Goal: Transaction & Acquisition: Purchase product/service

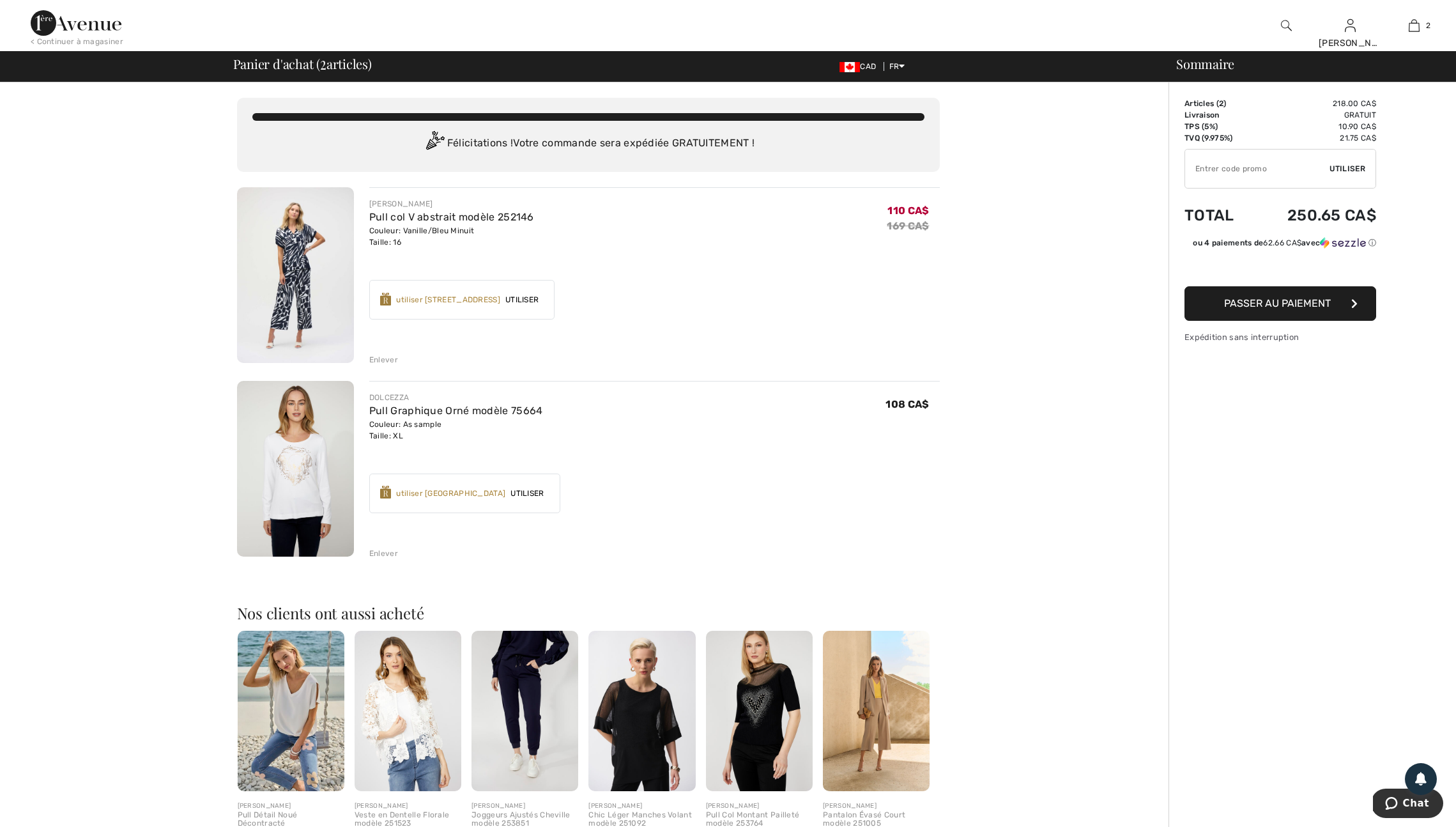
click at [1204, 172] on input "TEXT" at bounding box center [1257, 169] width 144 height 38
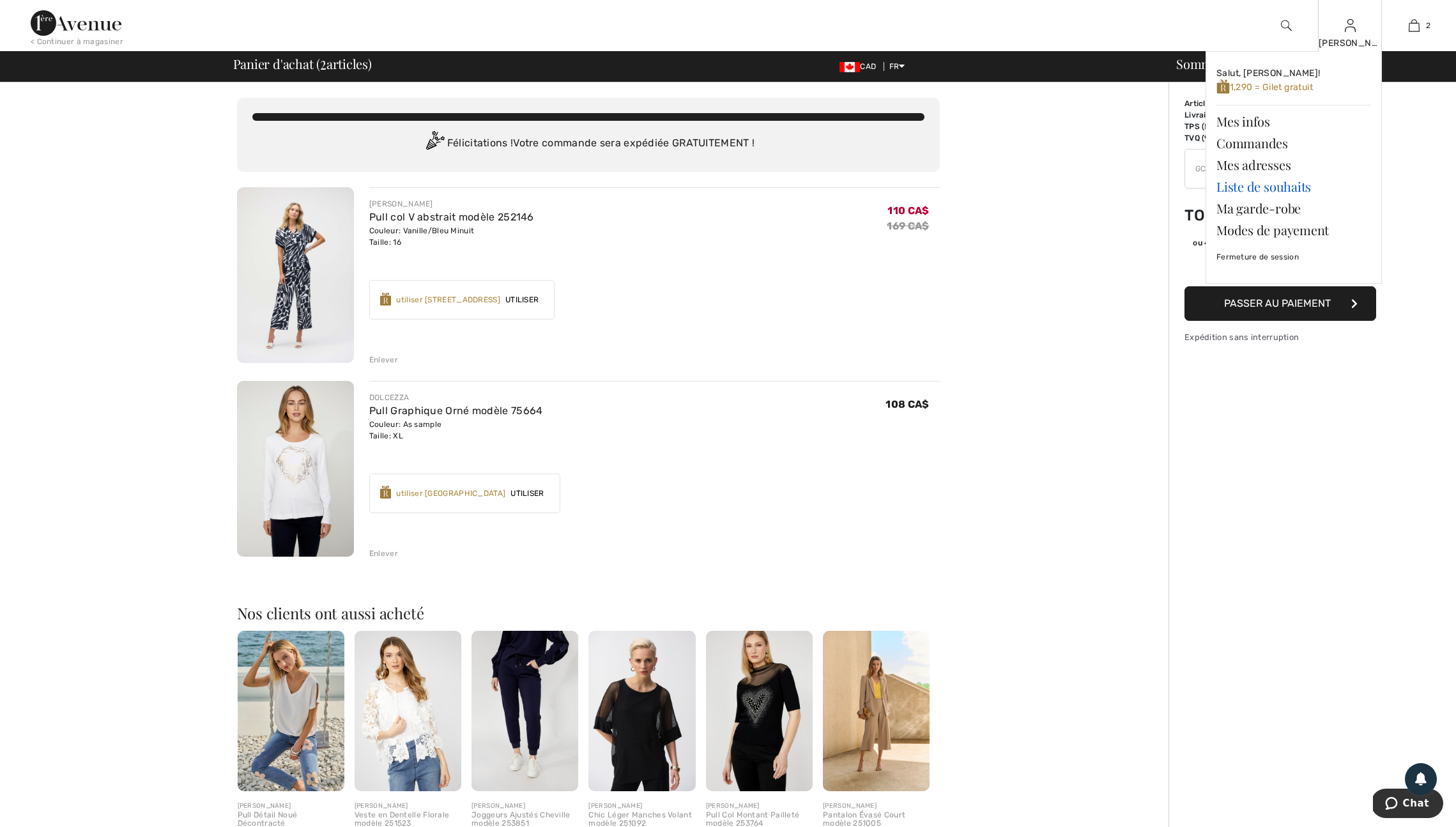
type input "GC005096418"
click at [1265, 189] on link "Liste de souhaits" at bounding box center [1294, 186] width 155 height 21
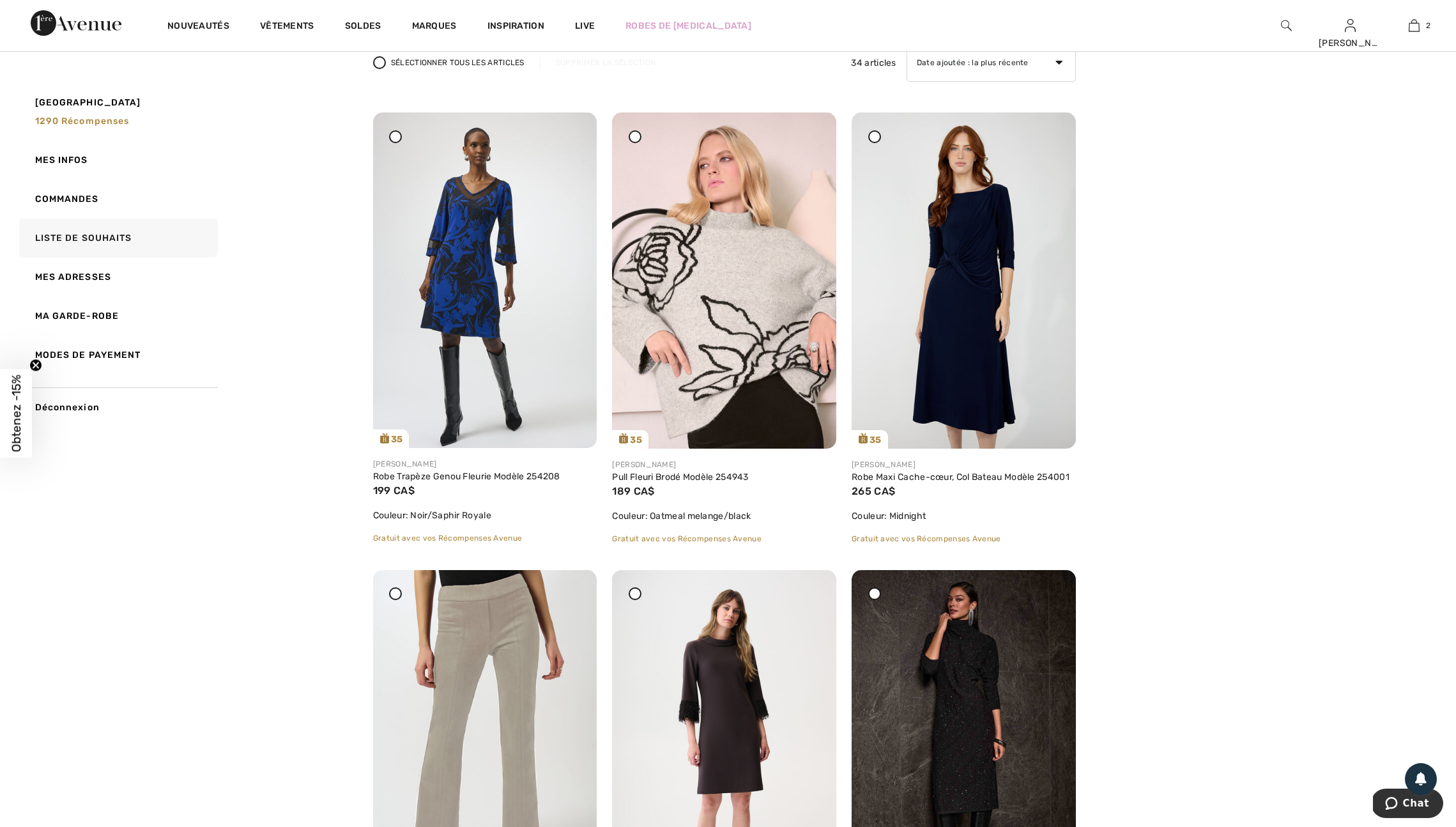
scroll to position [117, 0]
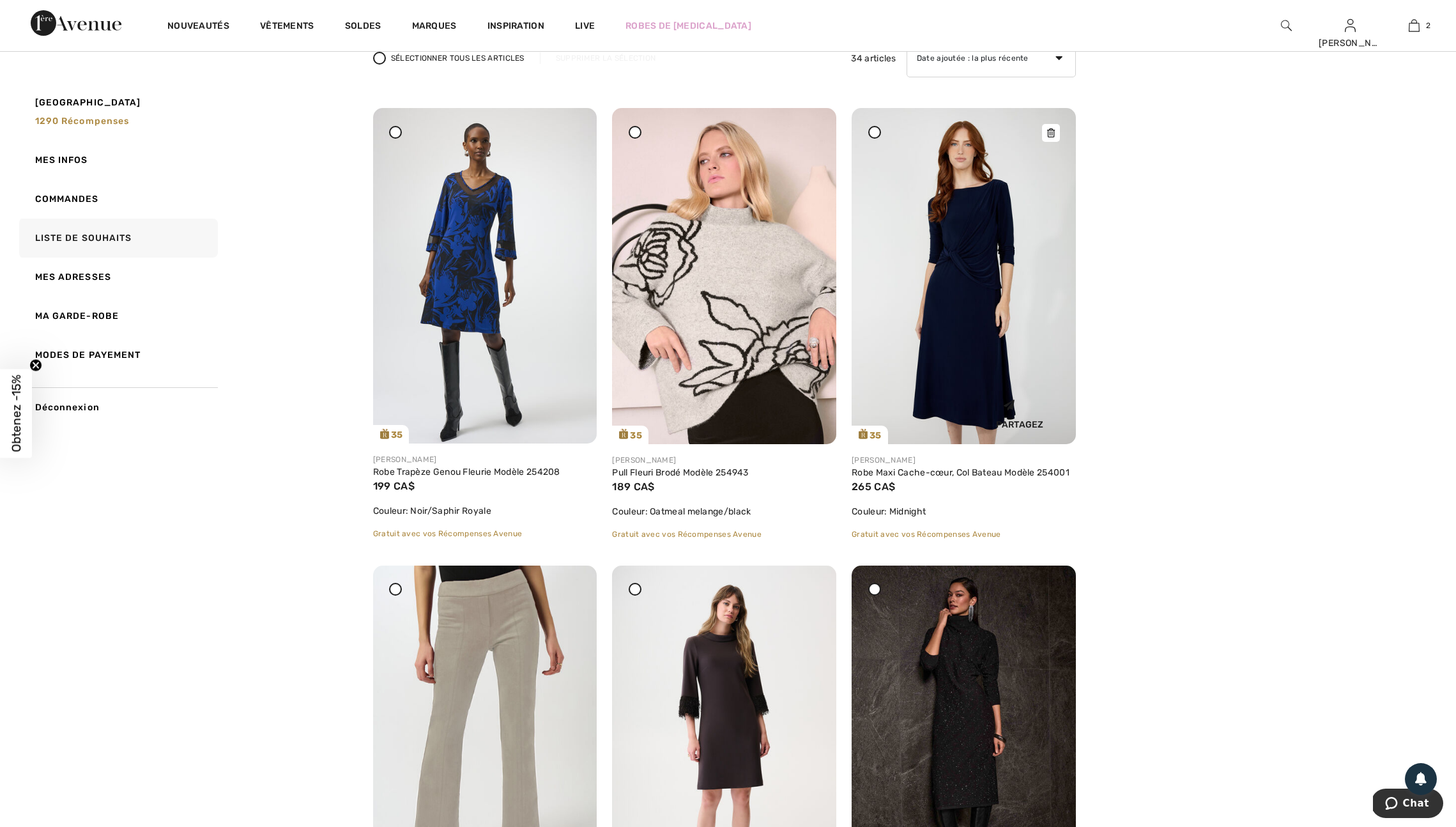
click at [1052, 137] on icon at bounding box center [1051, 133] width 8 height 9
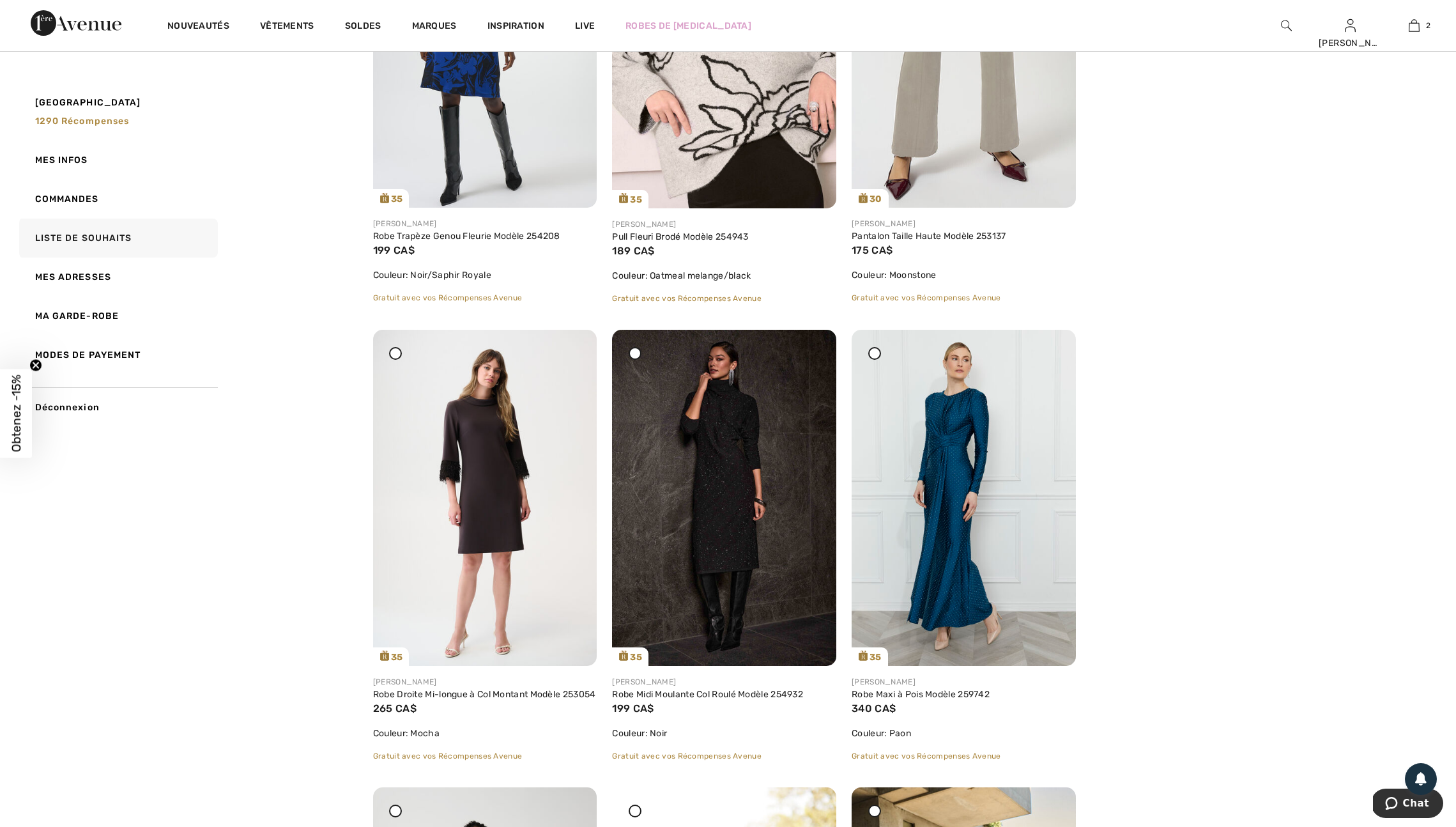
scroll to position [352, 0]
click at [441, 583] on img at bounding box center [485, 498] width 224 height 336
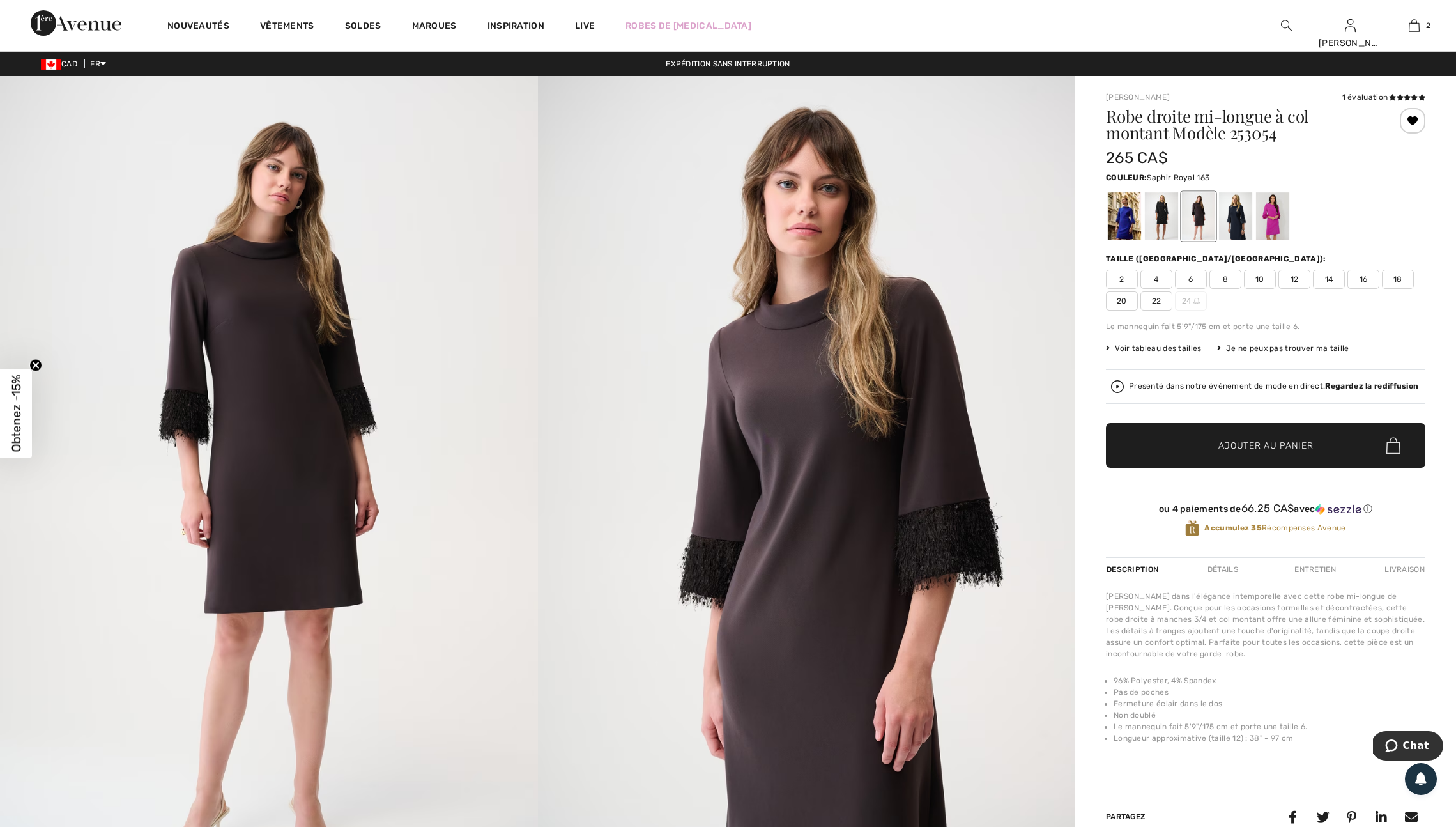
click at [1129, 232] on div at bounding box center [1124, 216] width 33 height 48
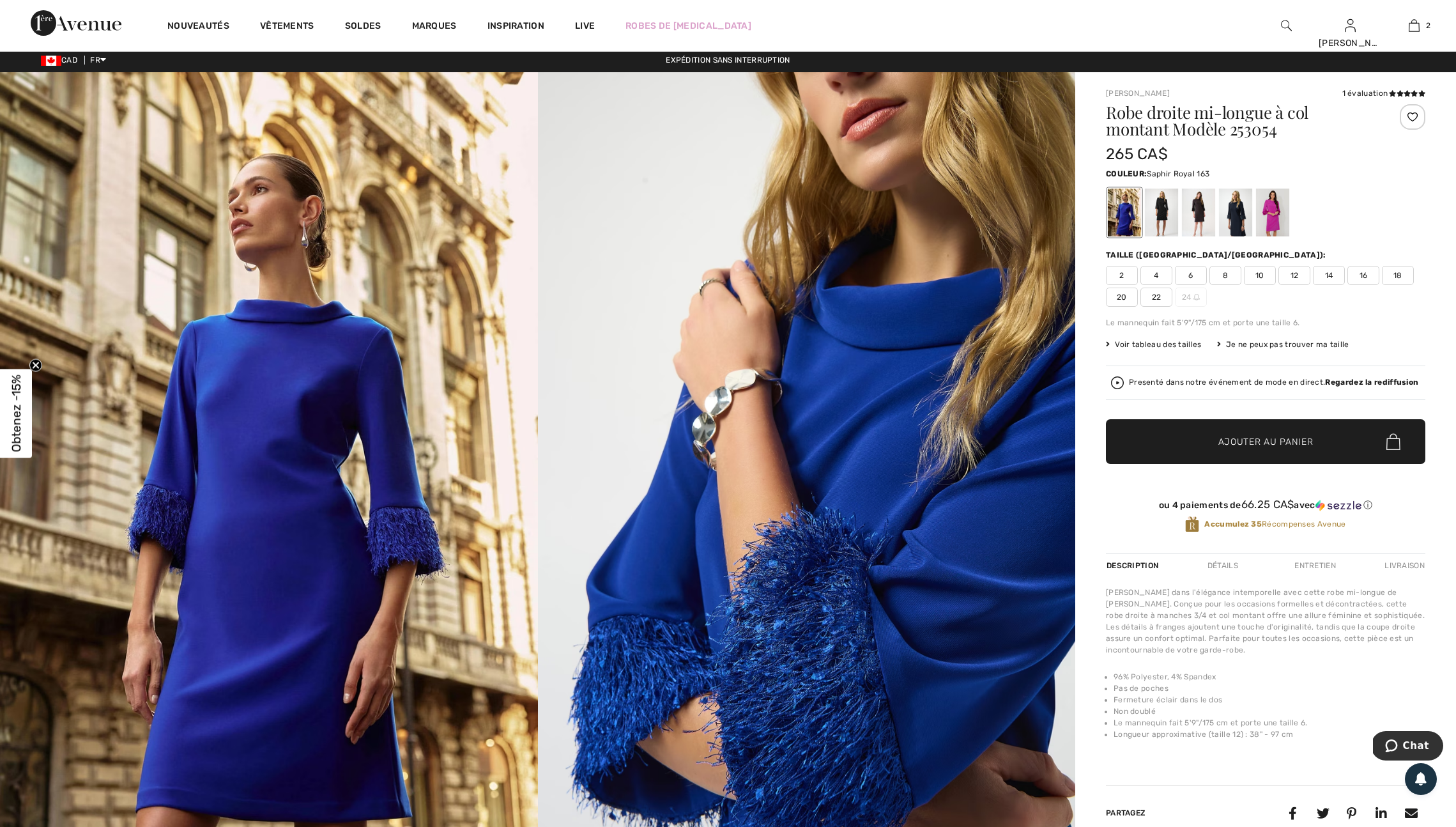
click at [1402, 118] on div at bounding box center [1412, 117] width 25 height 25
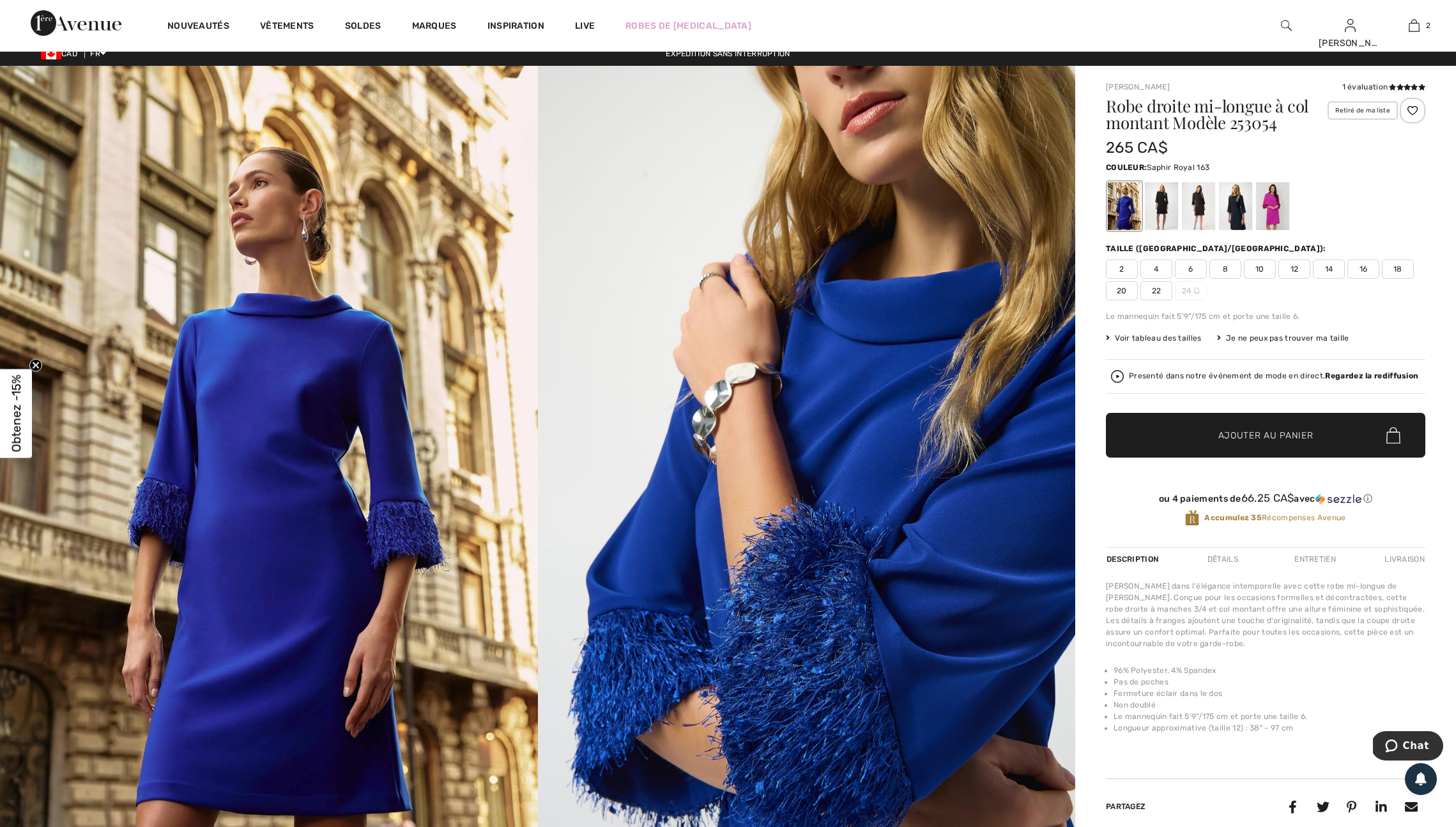
scroll to position [13, 0]
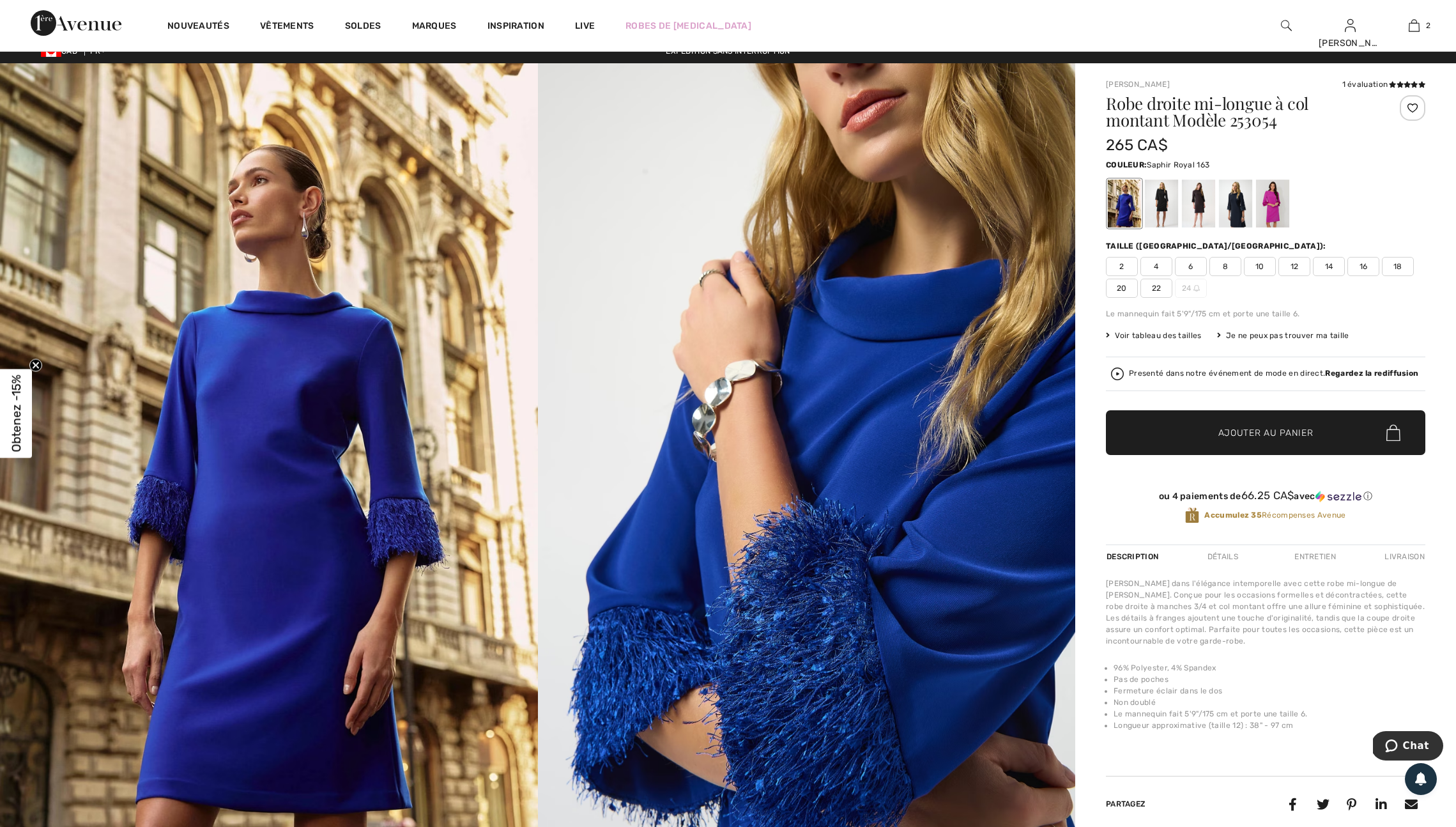
click at [1407, 109] on div at bounding box center [1412, 107] width 25 height 25
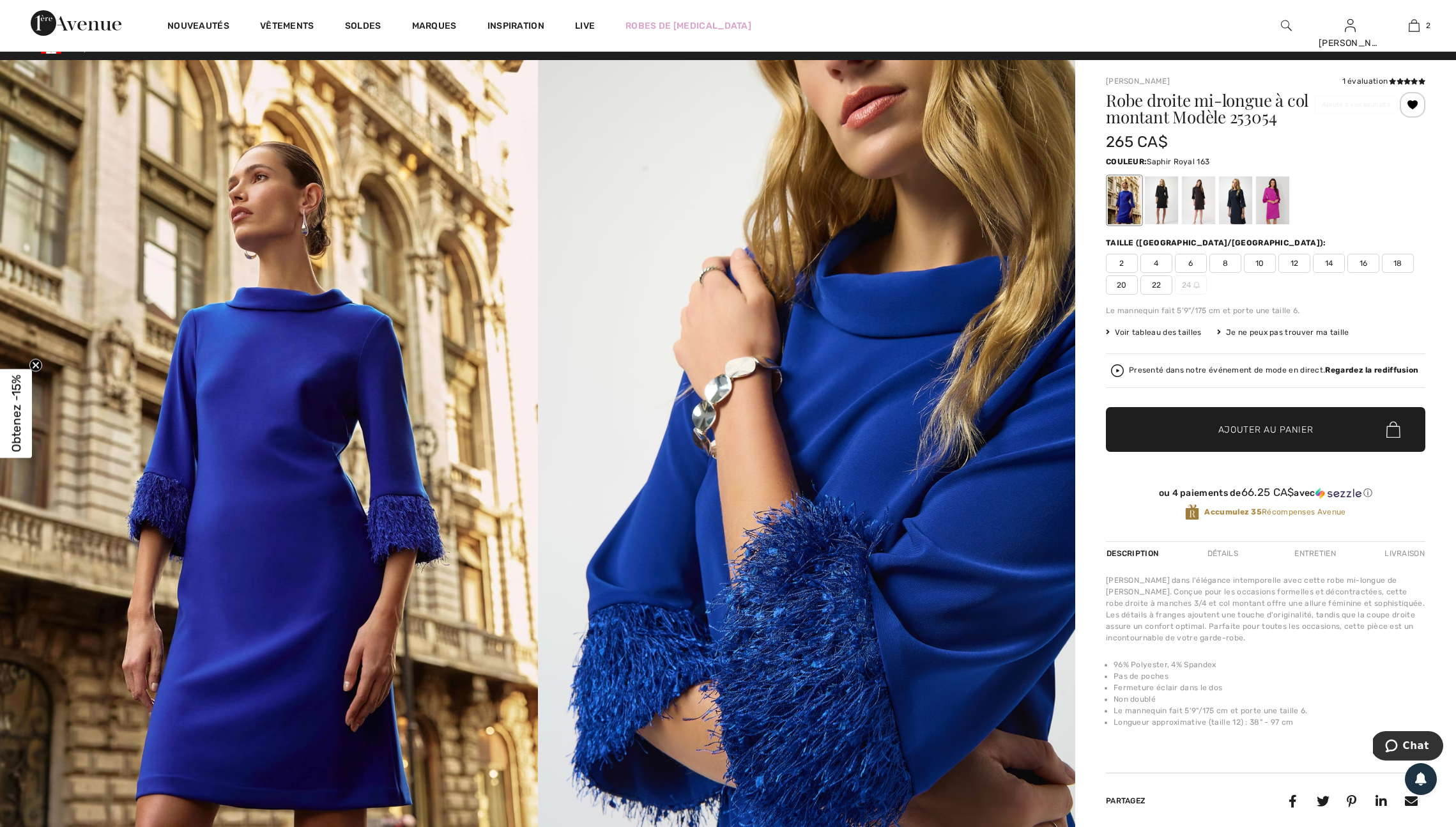
scroll to position [15, 0]
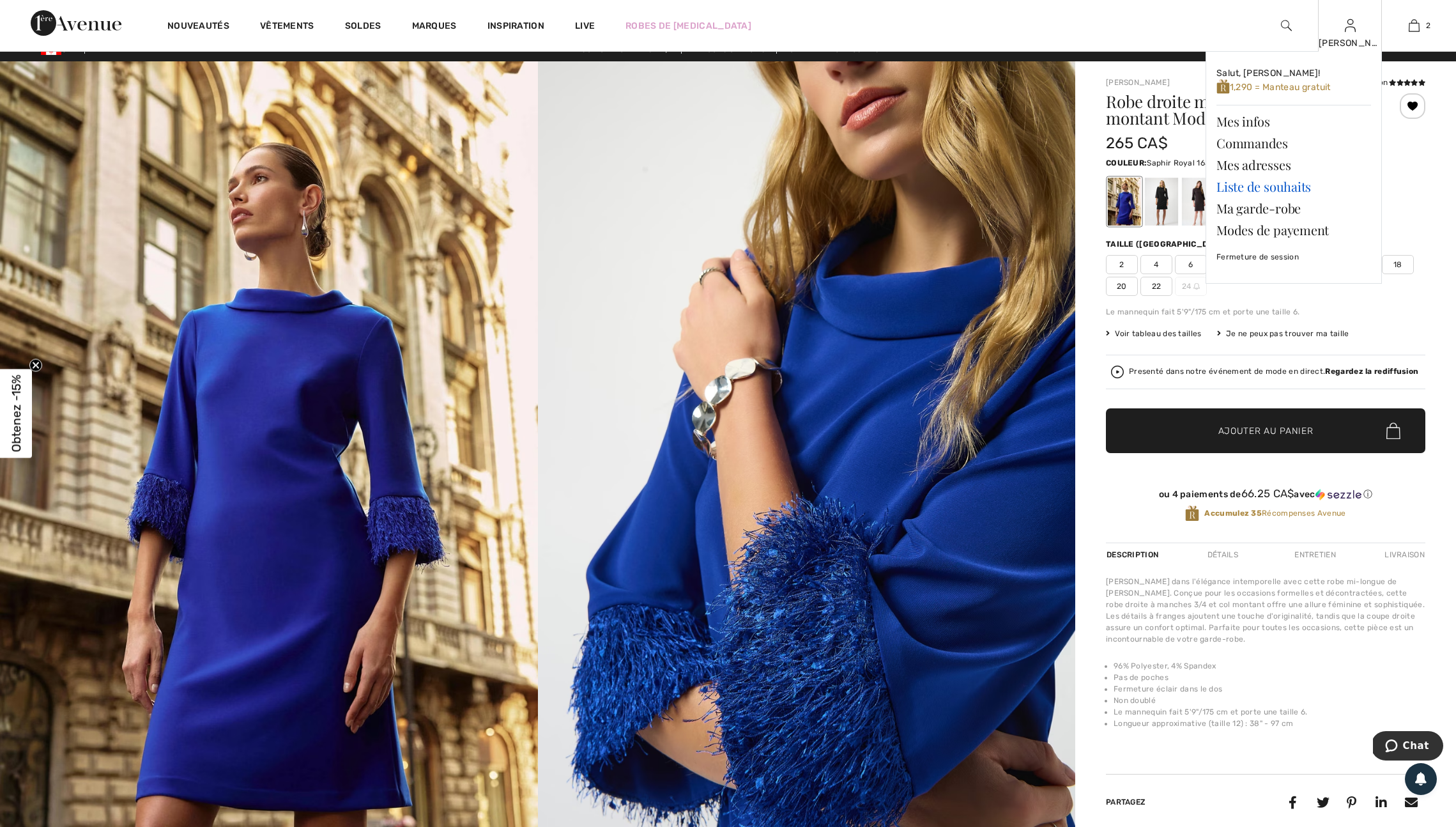
click at [1277, 189] on link "Liste de souhaits" at bounding box center [1294, 186] width 155 height 21
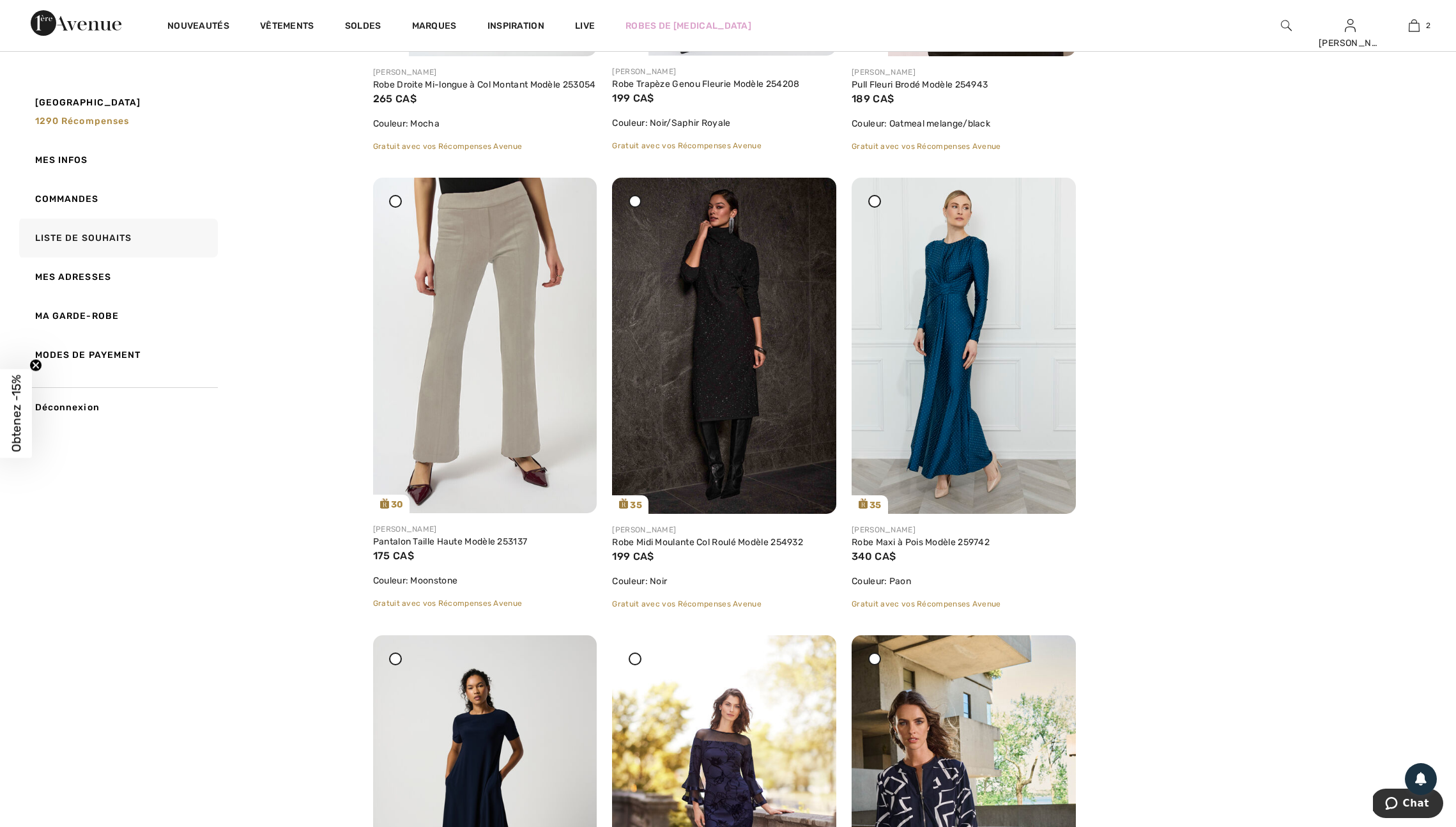
scroll to position [555, 0]
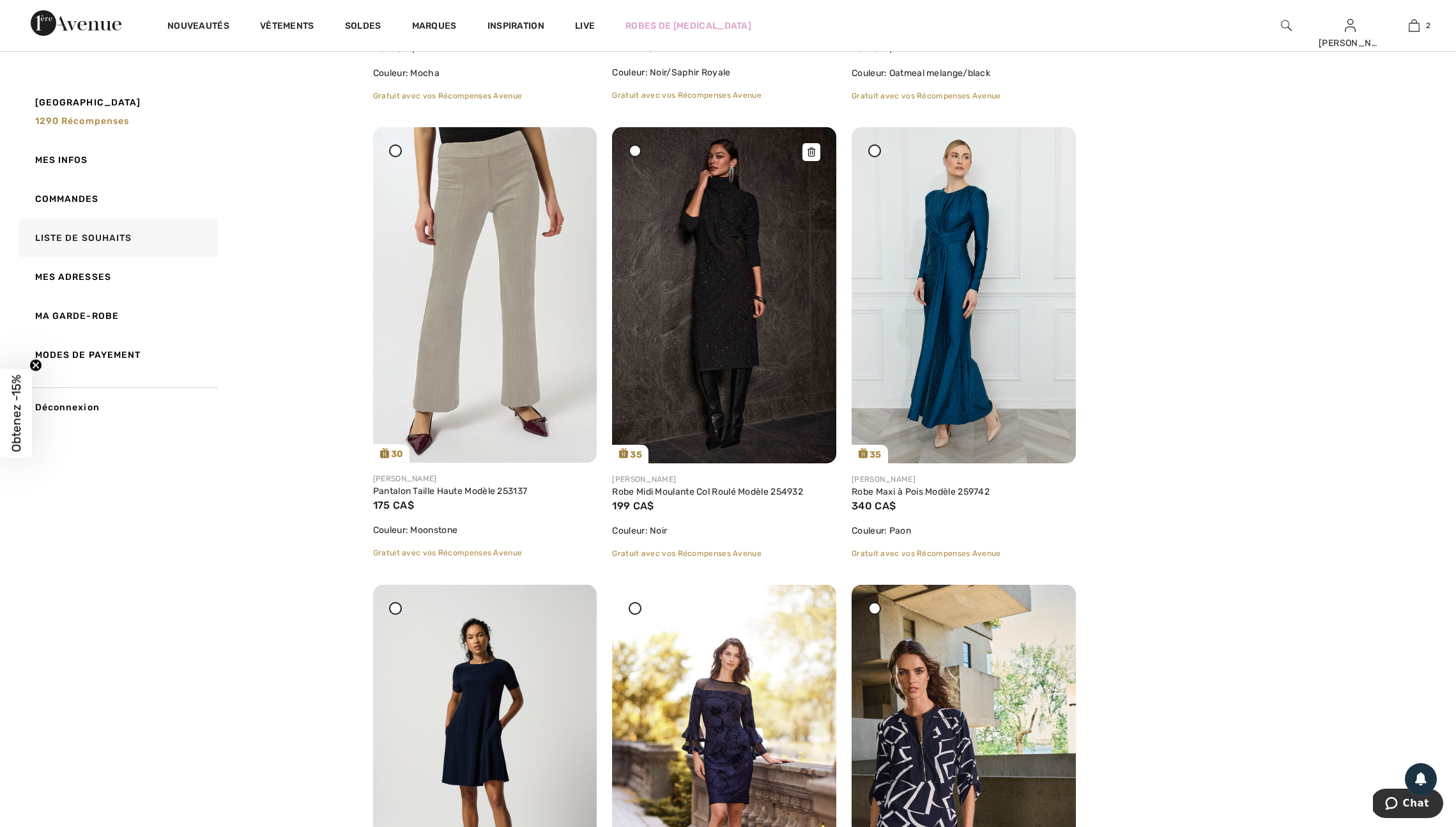
click at [809, 156] on icon at bounding box center [812, 152] width 8 height 9
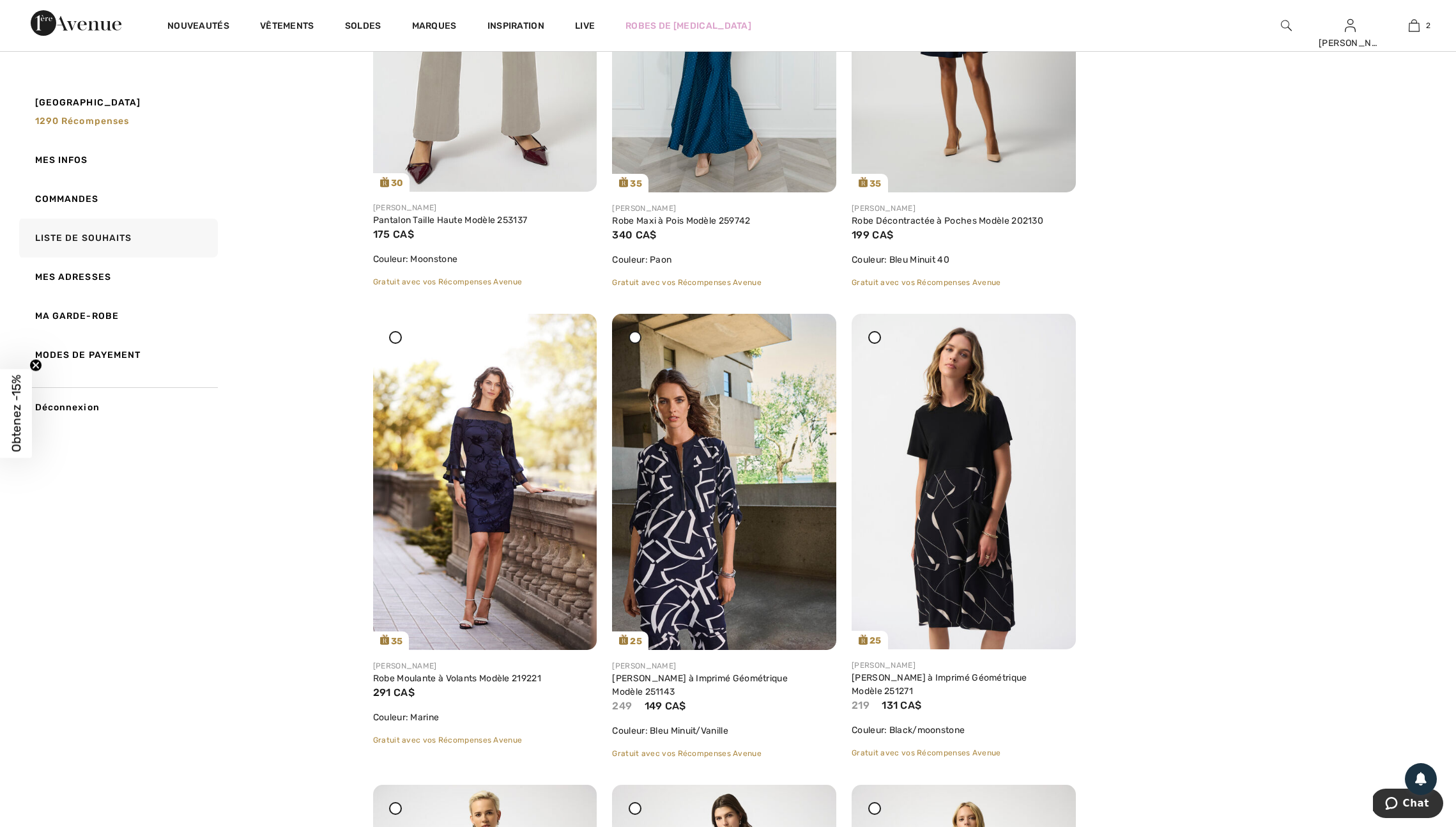
scroll to position [835, 0]
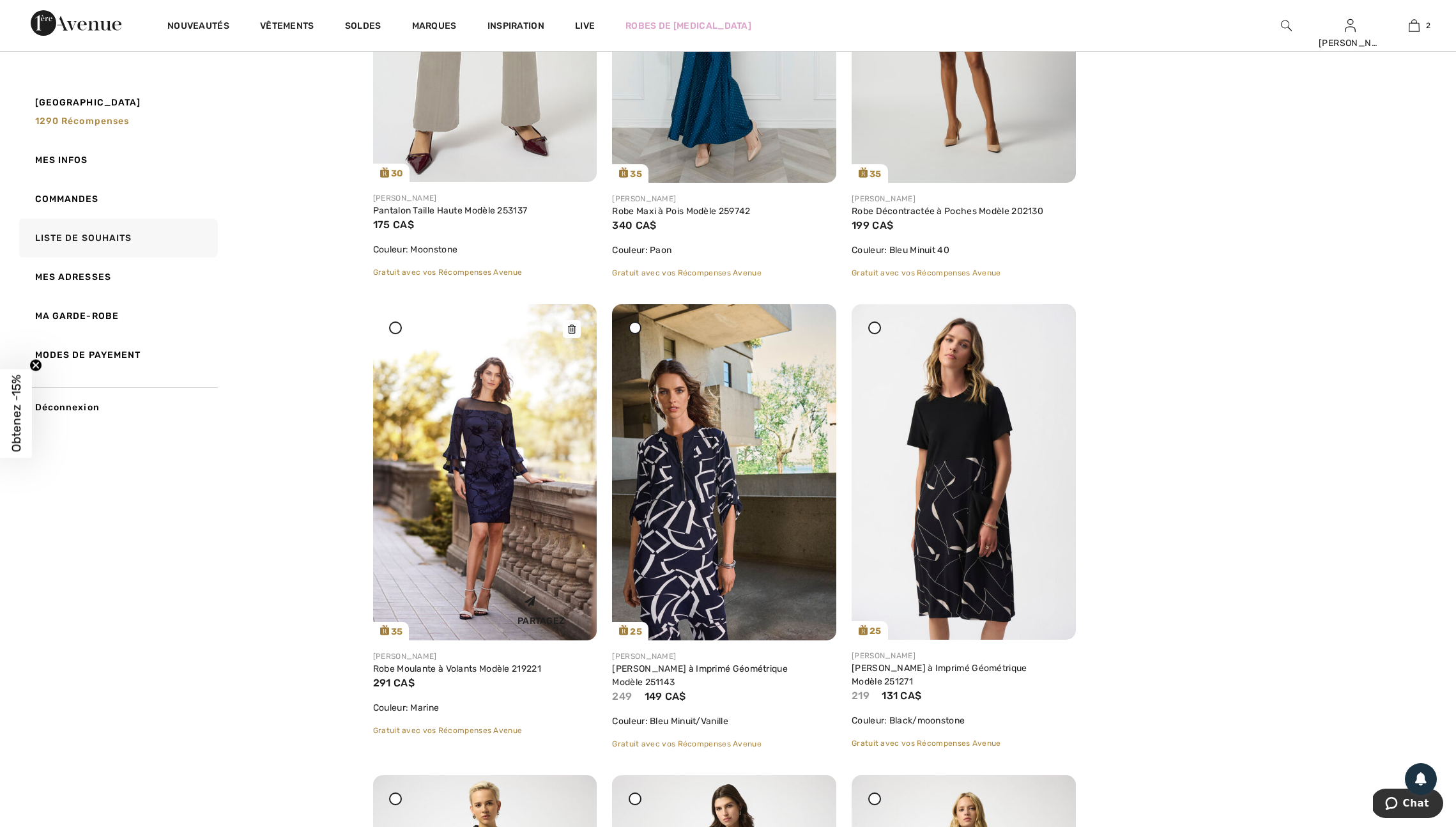
click at [573, 333] on icon at bounding box center [572, 329] width 8 height 9
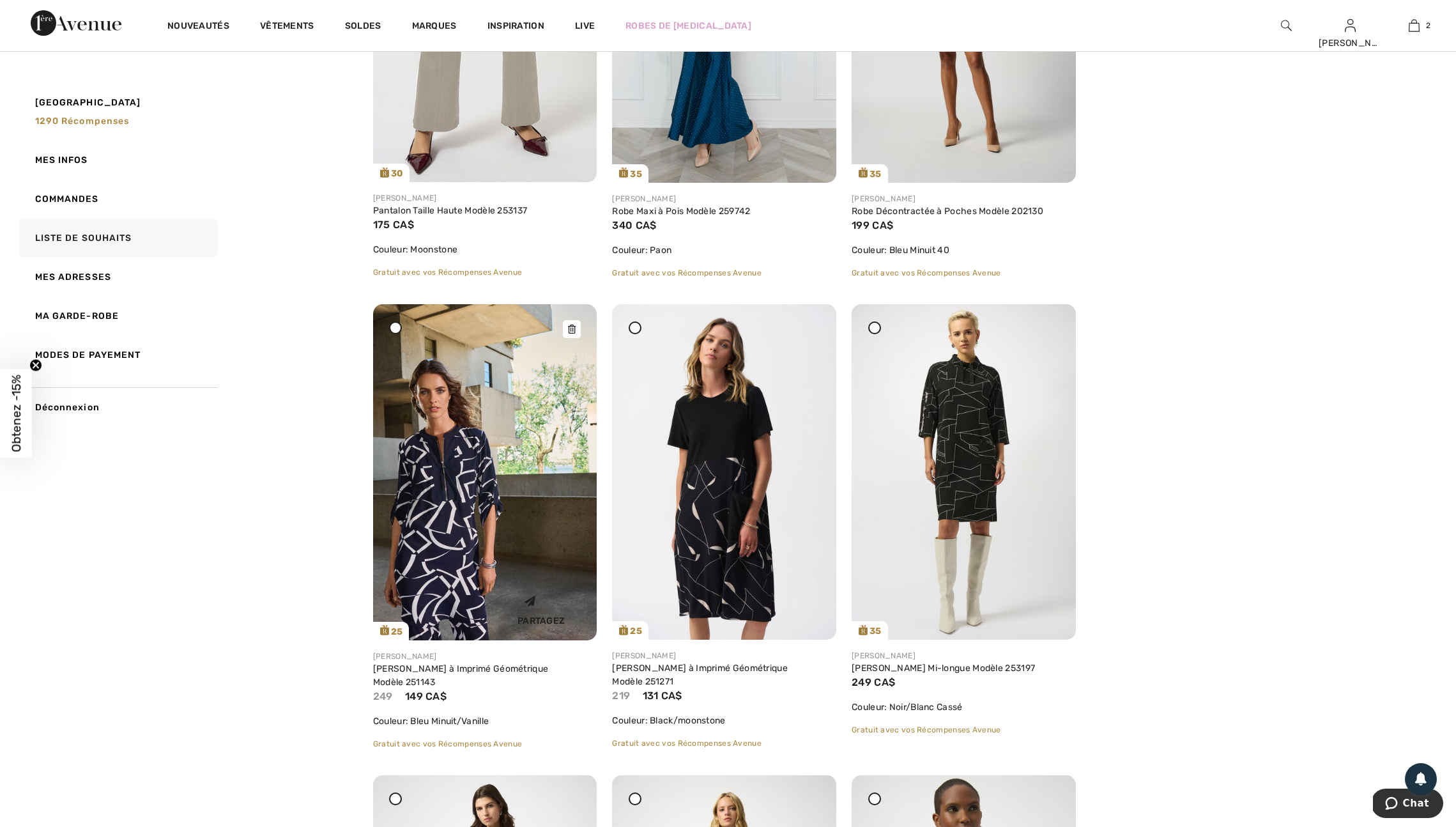
click at [568, 333] on icon at bounding box center [572, 329] width 8 height 9
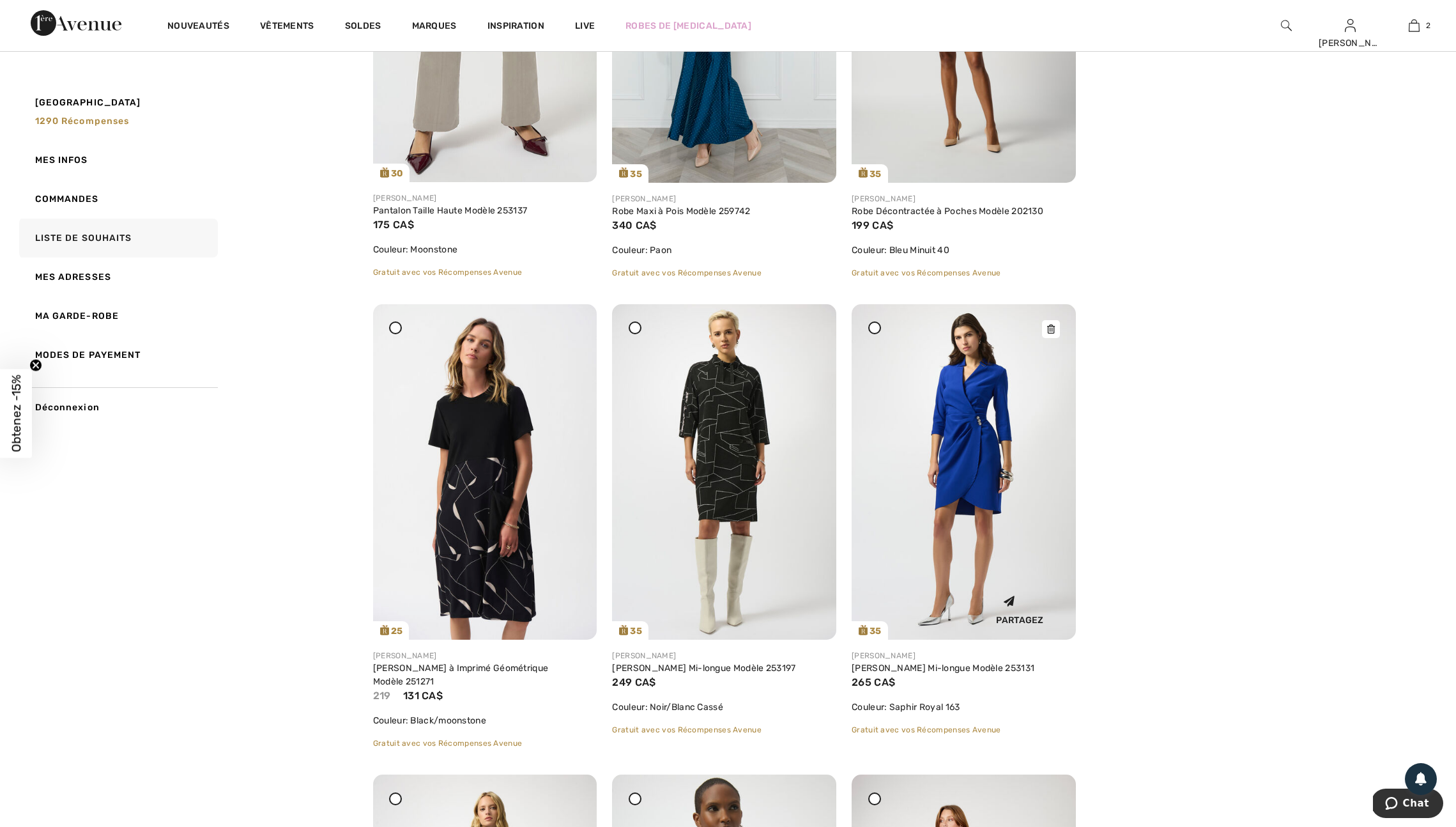
click at [1054, 338] on div at bounding box center [1051, 329] width 18 height 18
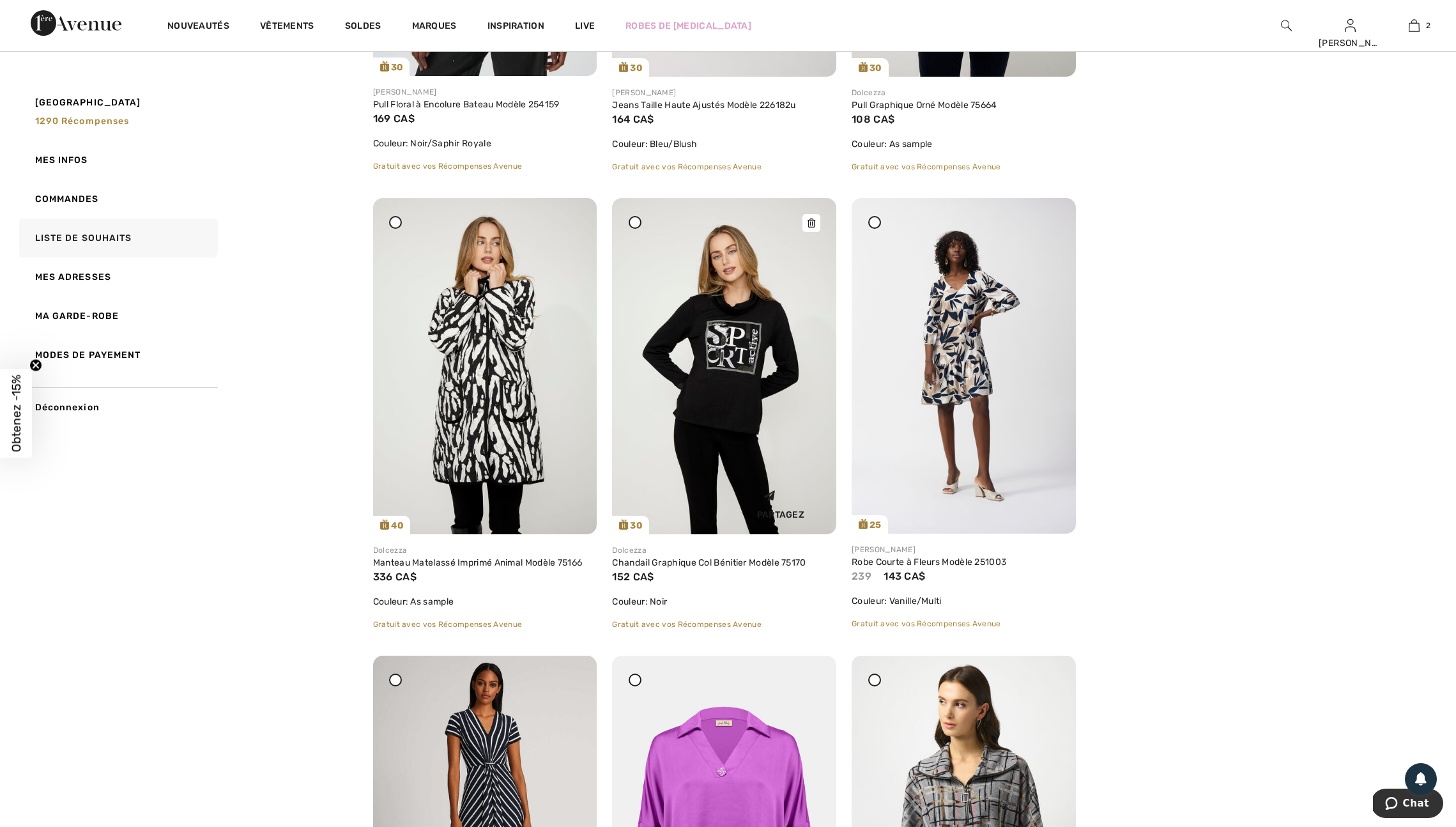
scroll to position [1868, 0]
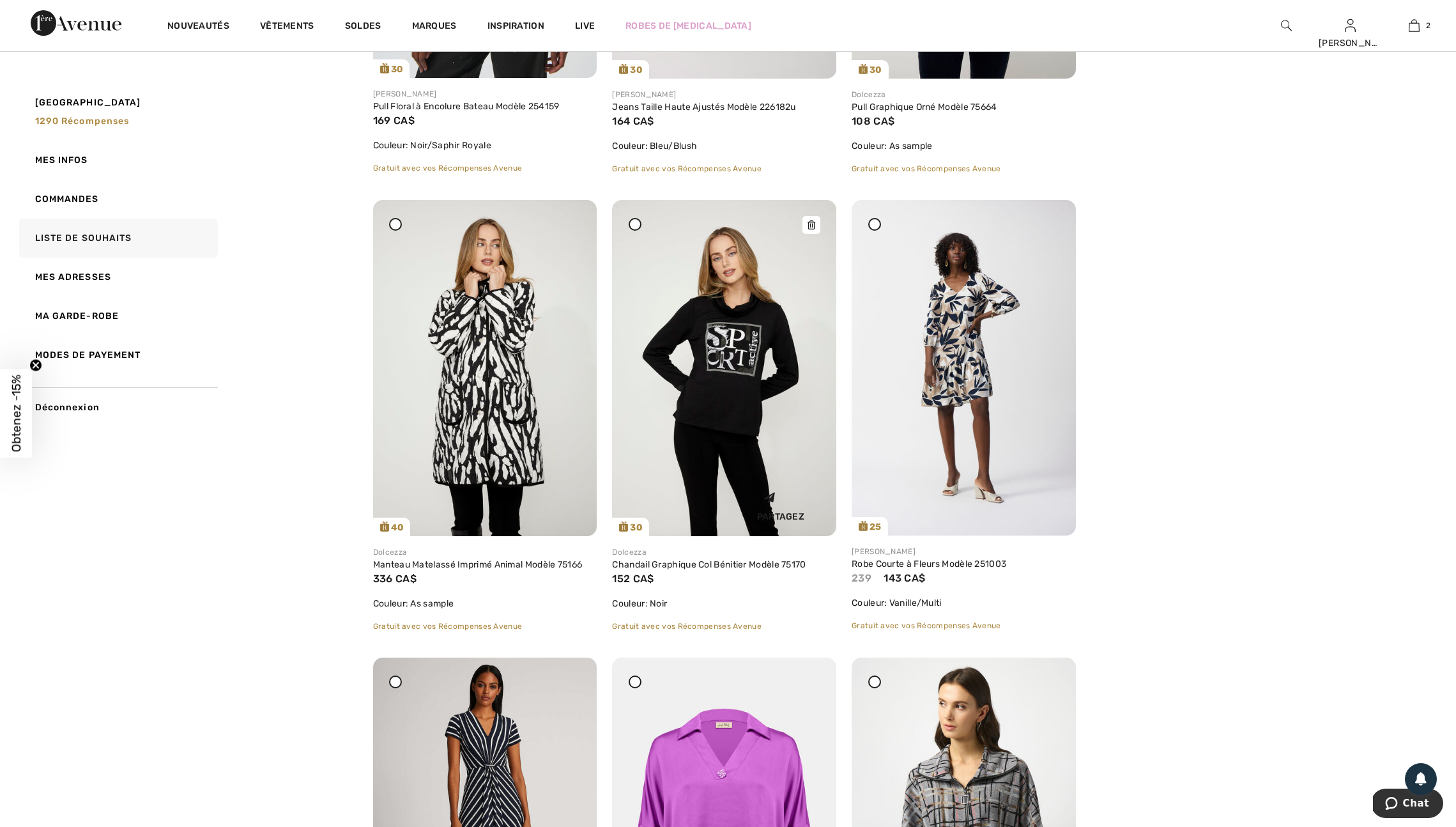
click at [665, 499] on img at bounding box center [724, 368] width 224 height 336
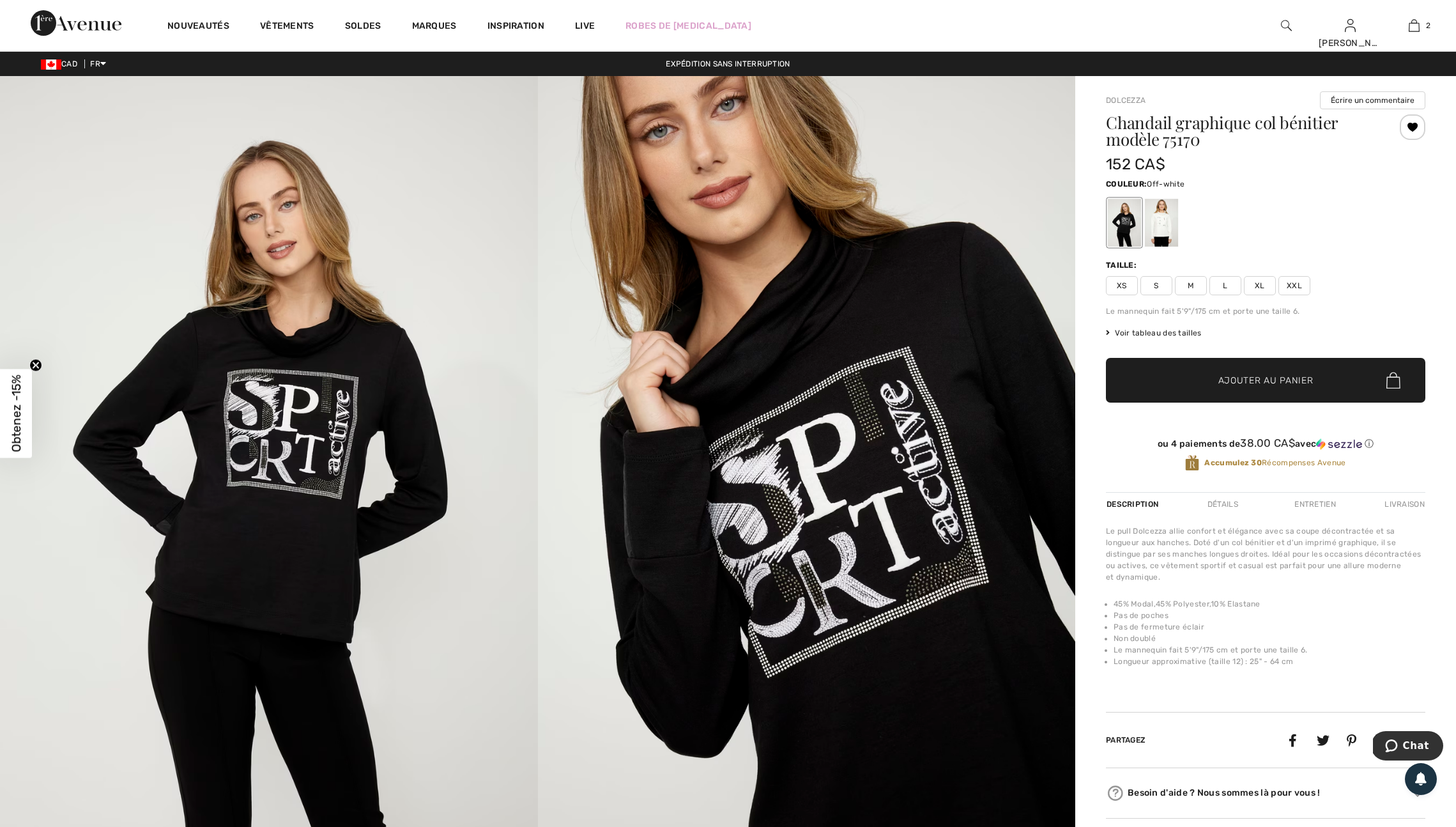
click at [1175, 234] on div at bounding box center [1161, 223] width 33 height 48
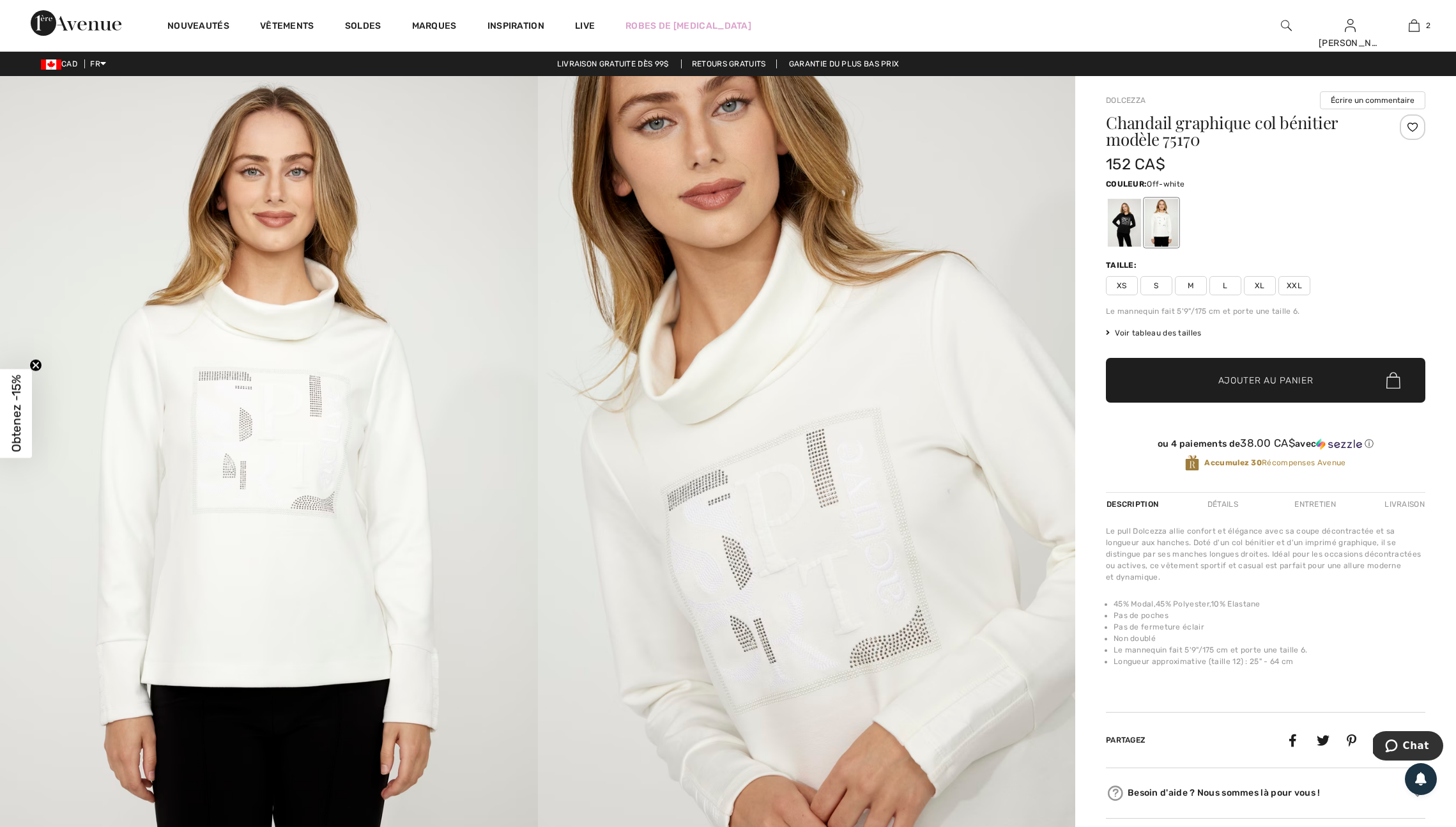
click at [1408, 129] on div at bounding box center [1412, 127] width 25 height 25
click at [1406, 130] on div at bounding box center [1412, 127] width 25 height 25
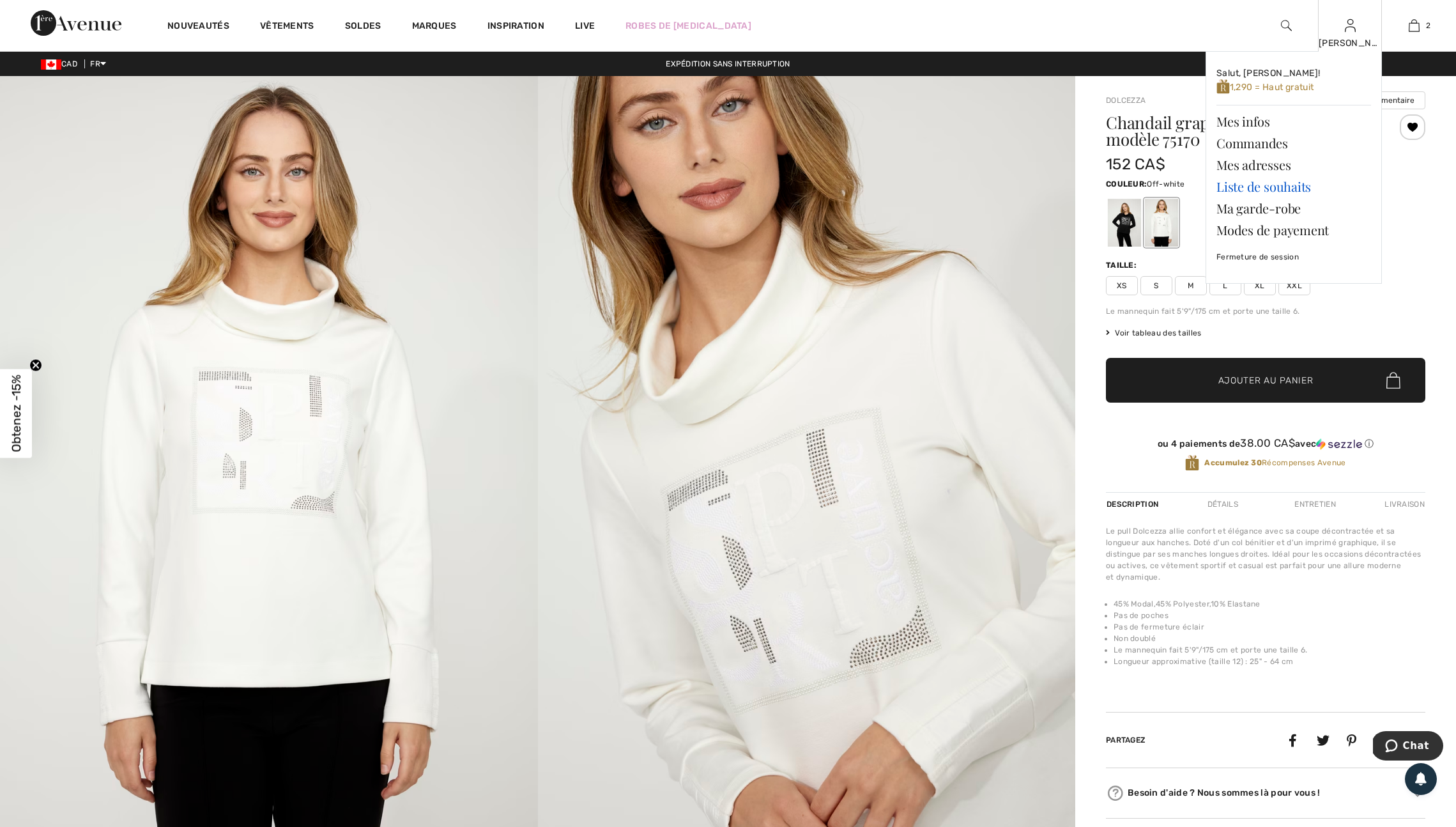
click at [1263, 189] on link "Liste de souhaits" at bounding box center [1294, 186] width 155 height 21
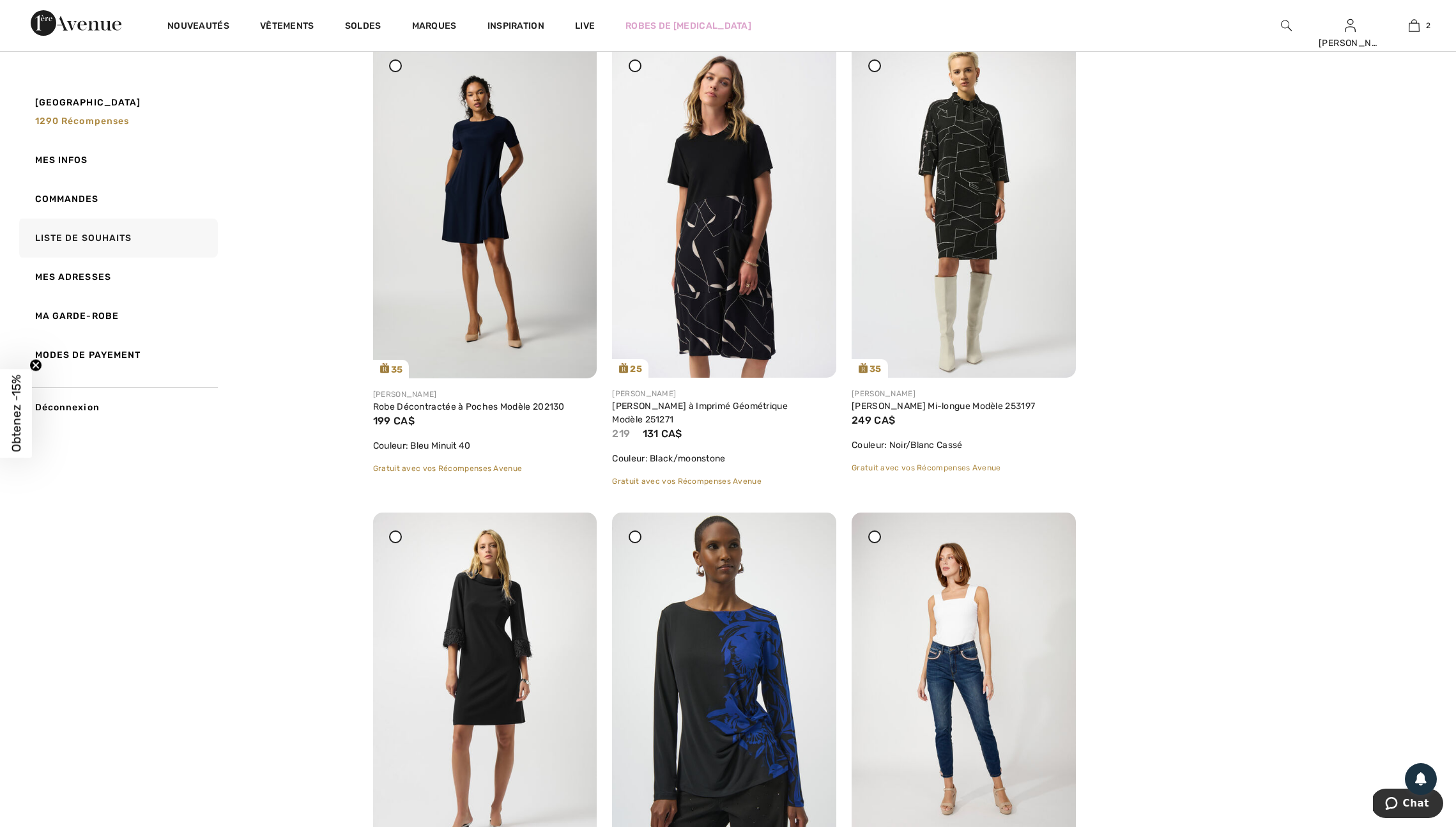
scroll to position [1099, 0]
click at [812, 70] on icon at bounding box center [812, 66] width 8 height 9
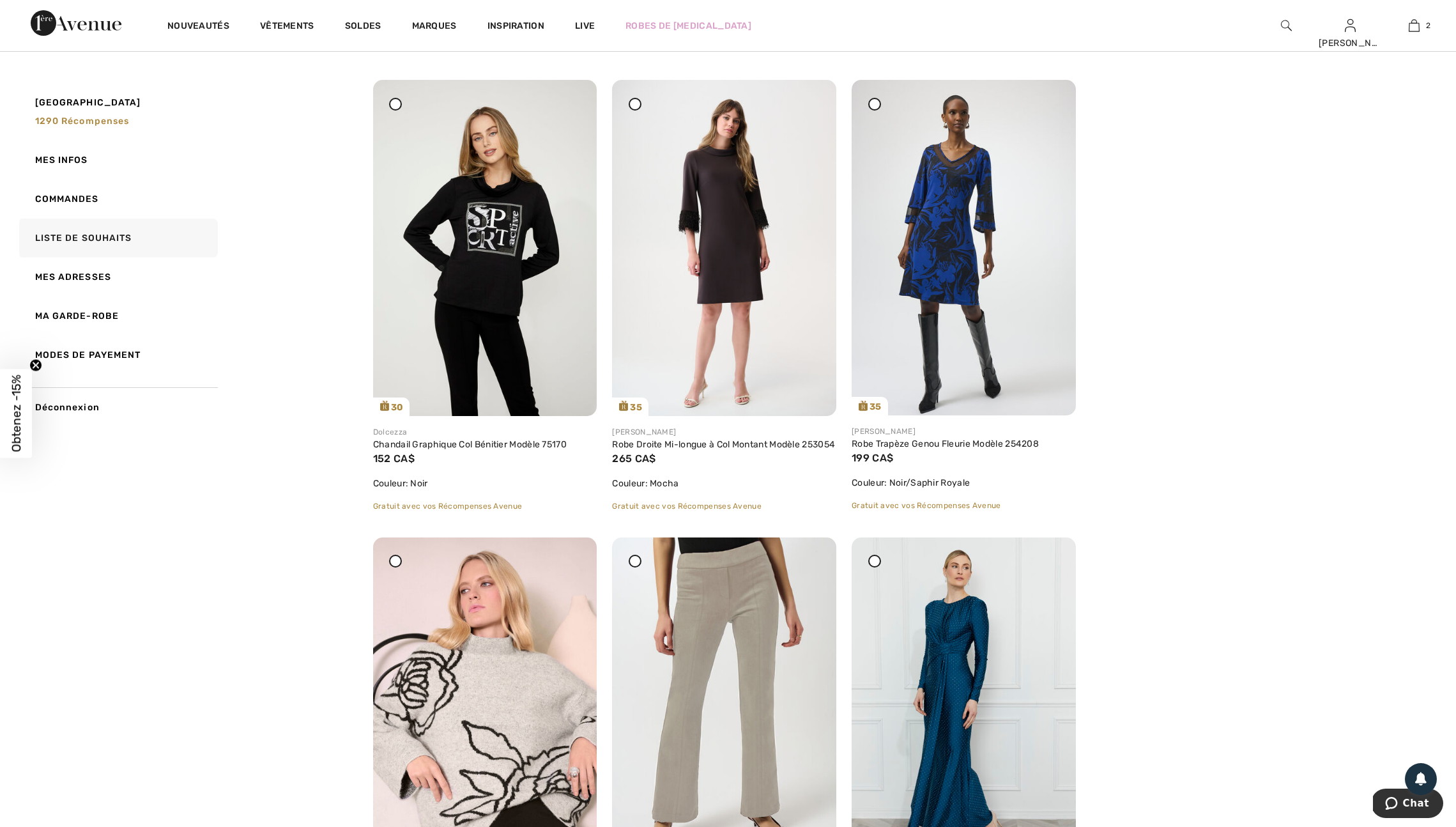
scroll to position [150, 0]
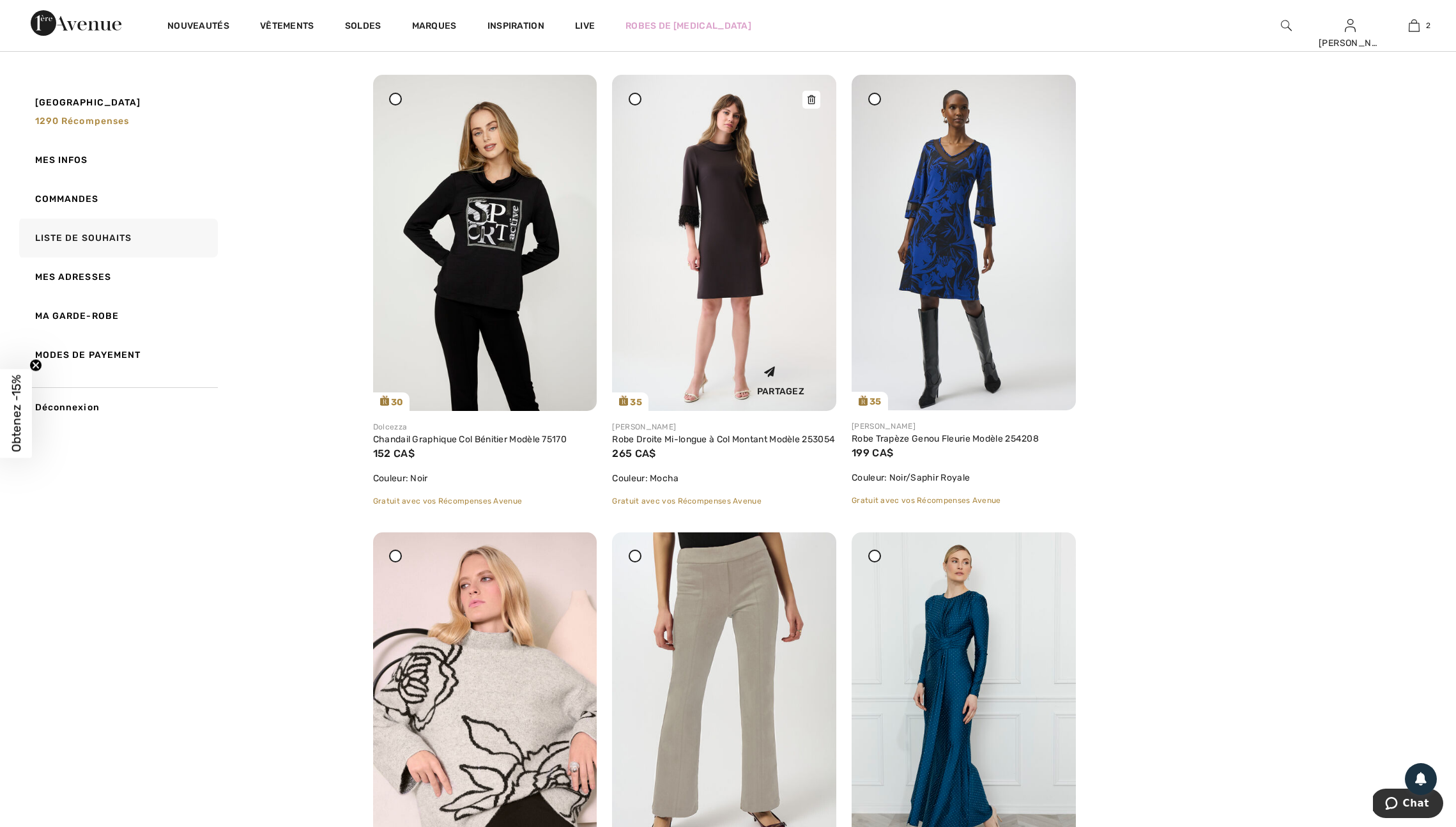
click at [809, 104] on icon at bounding box center [812, 100] width 8 height 9
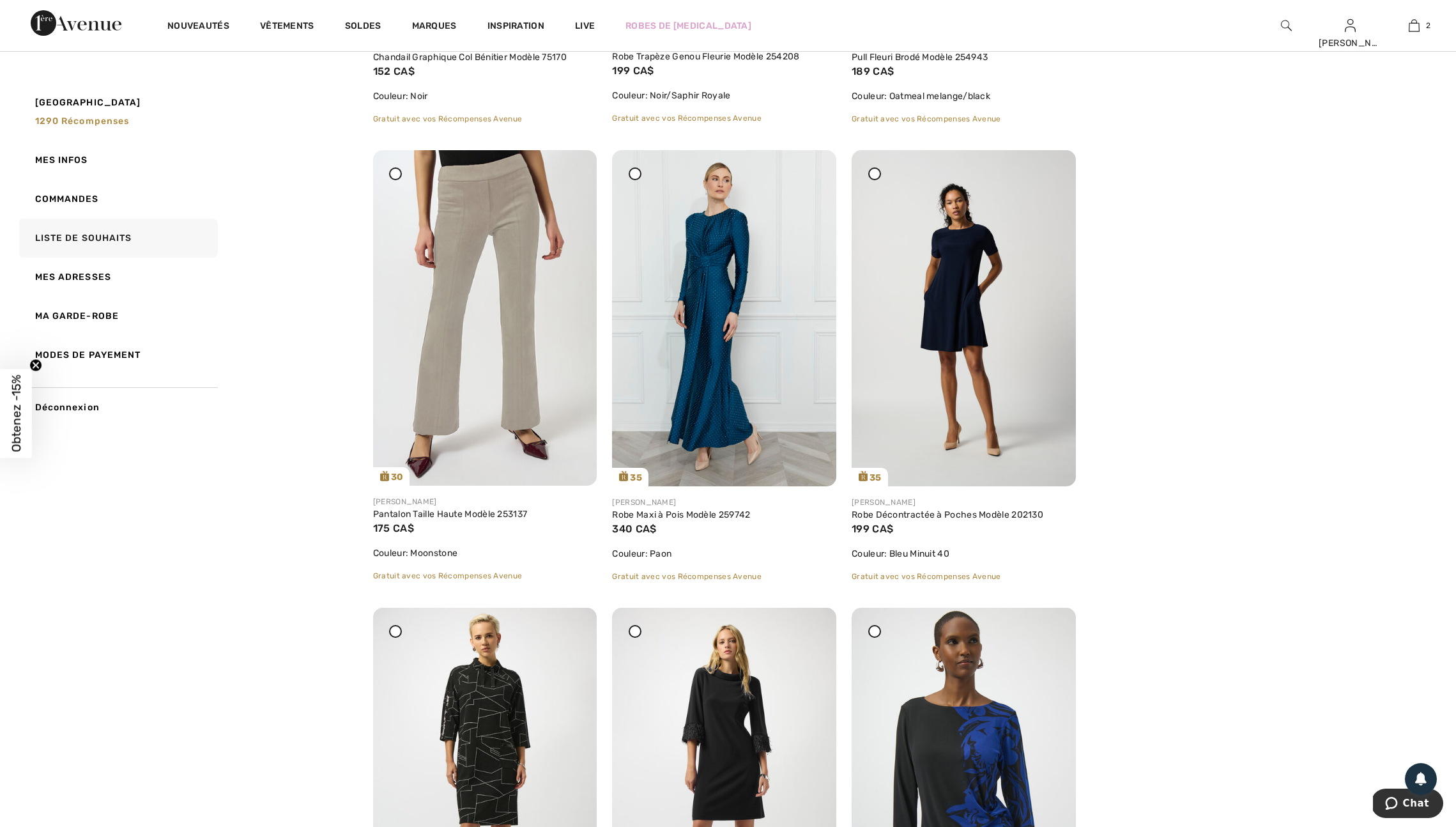
scroll to position [574, 0]
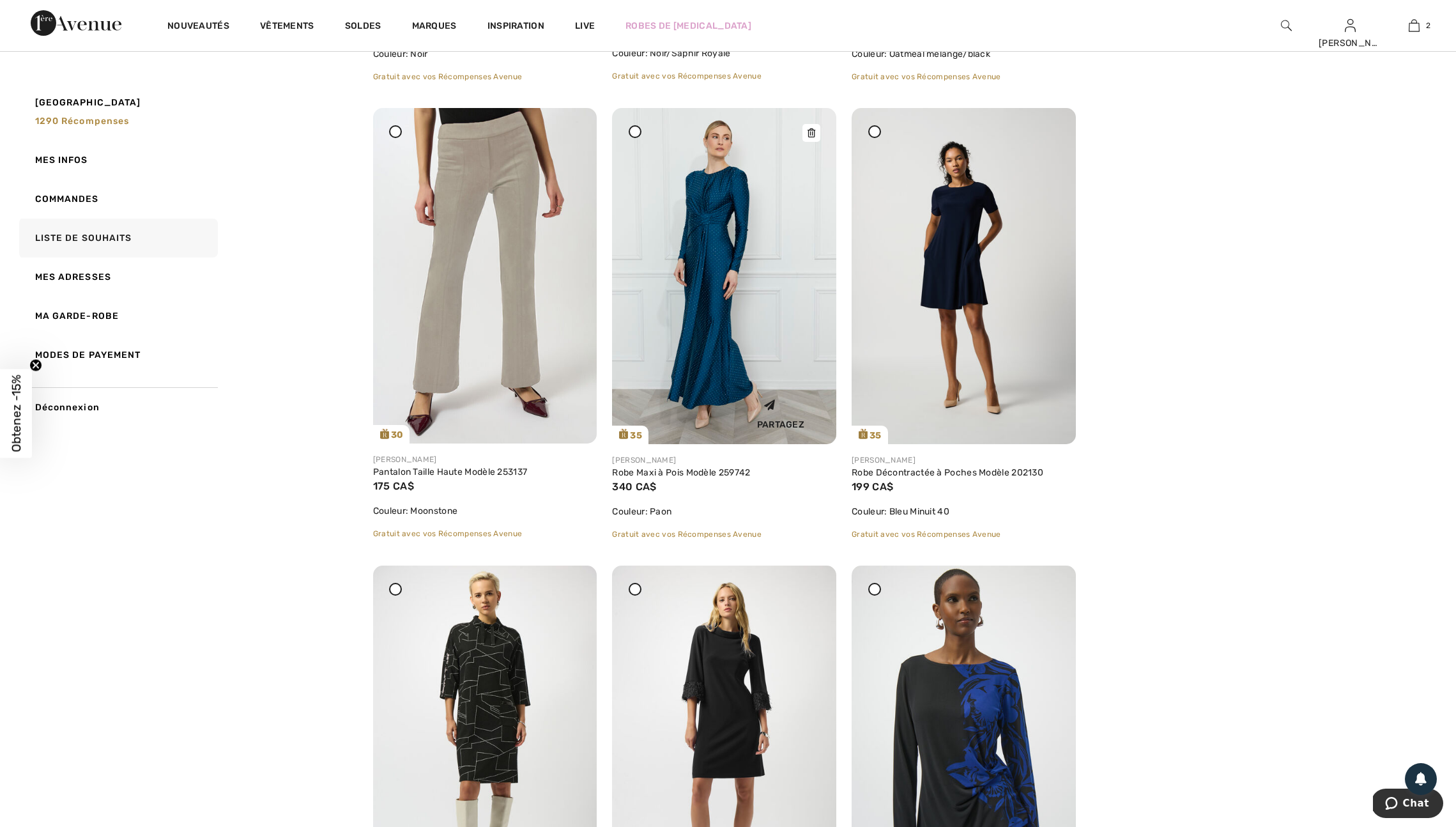
click at [812, 137] on icon at bounding box center [812, 133] width 8 height 9
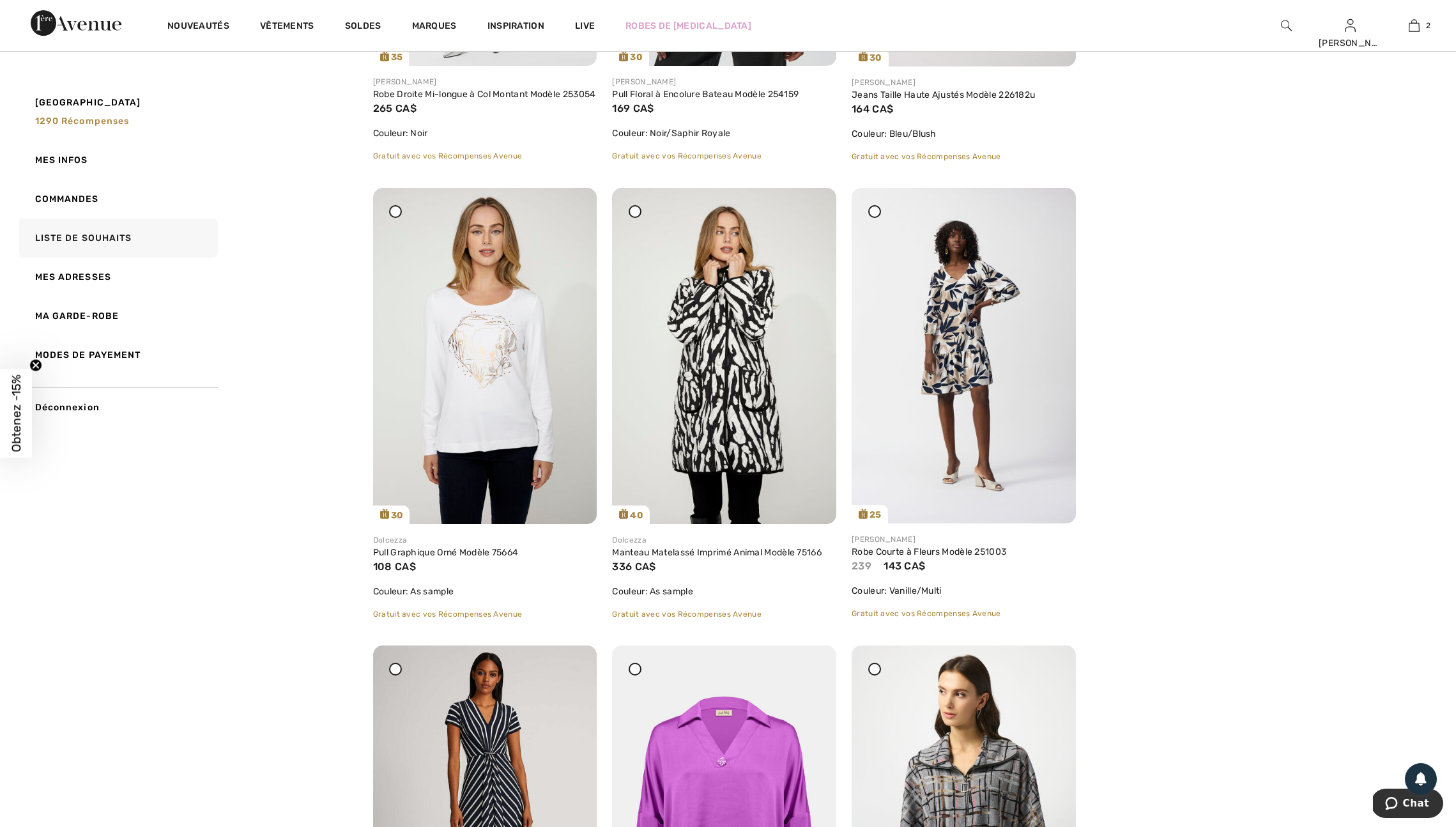
scroll to position [1410, 0]
click at [1050, 216] on icon at bounding box center [1051, 212] width 8 height 9
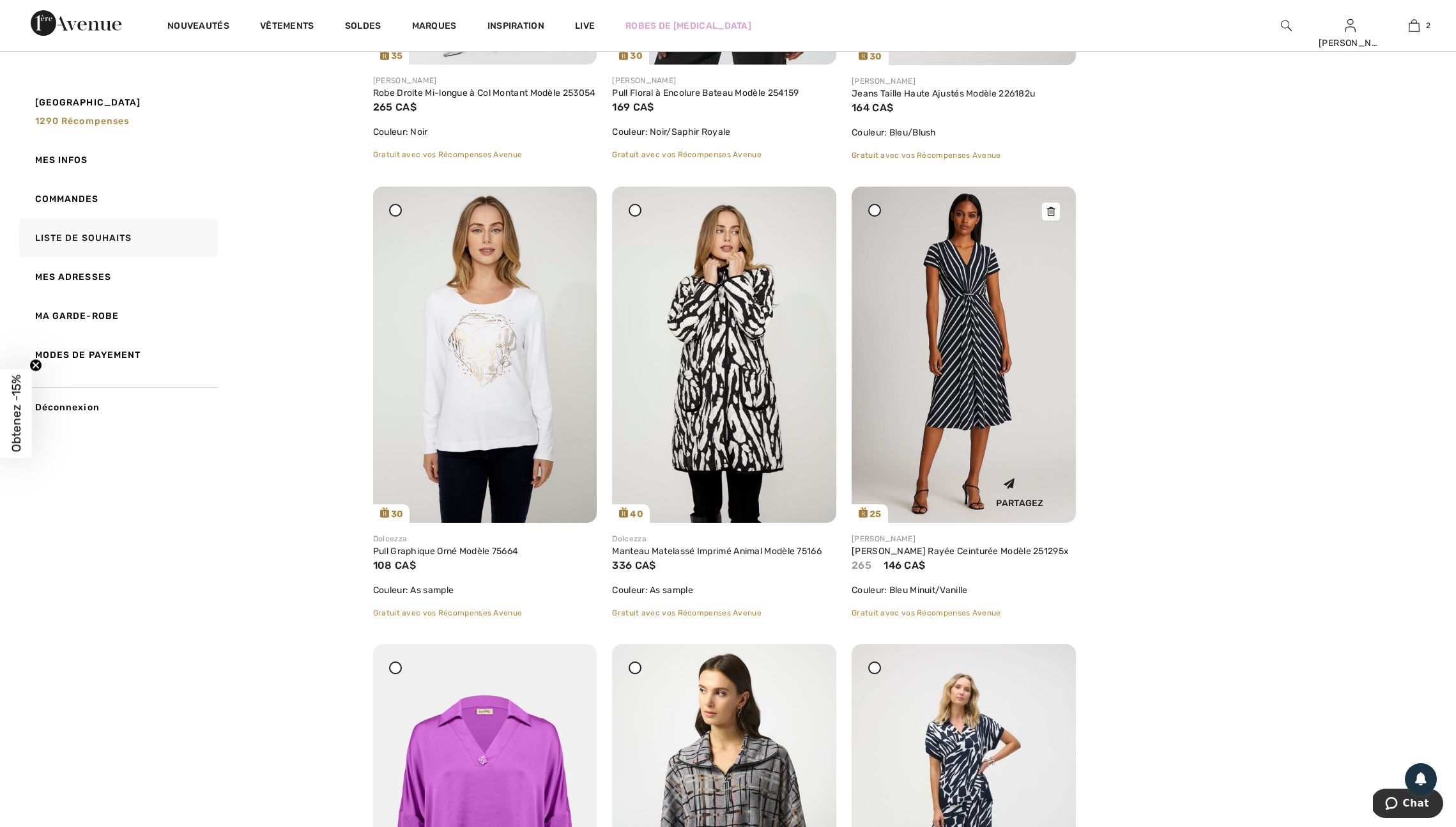
click at [1049, 216] on icon at bounding box center [1051, 212] width 8 height 9
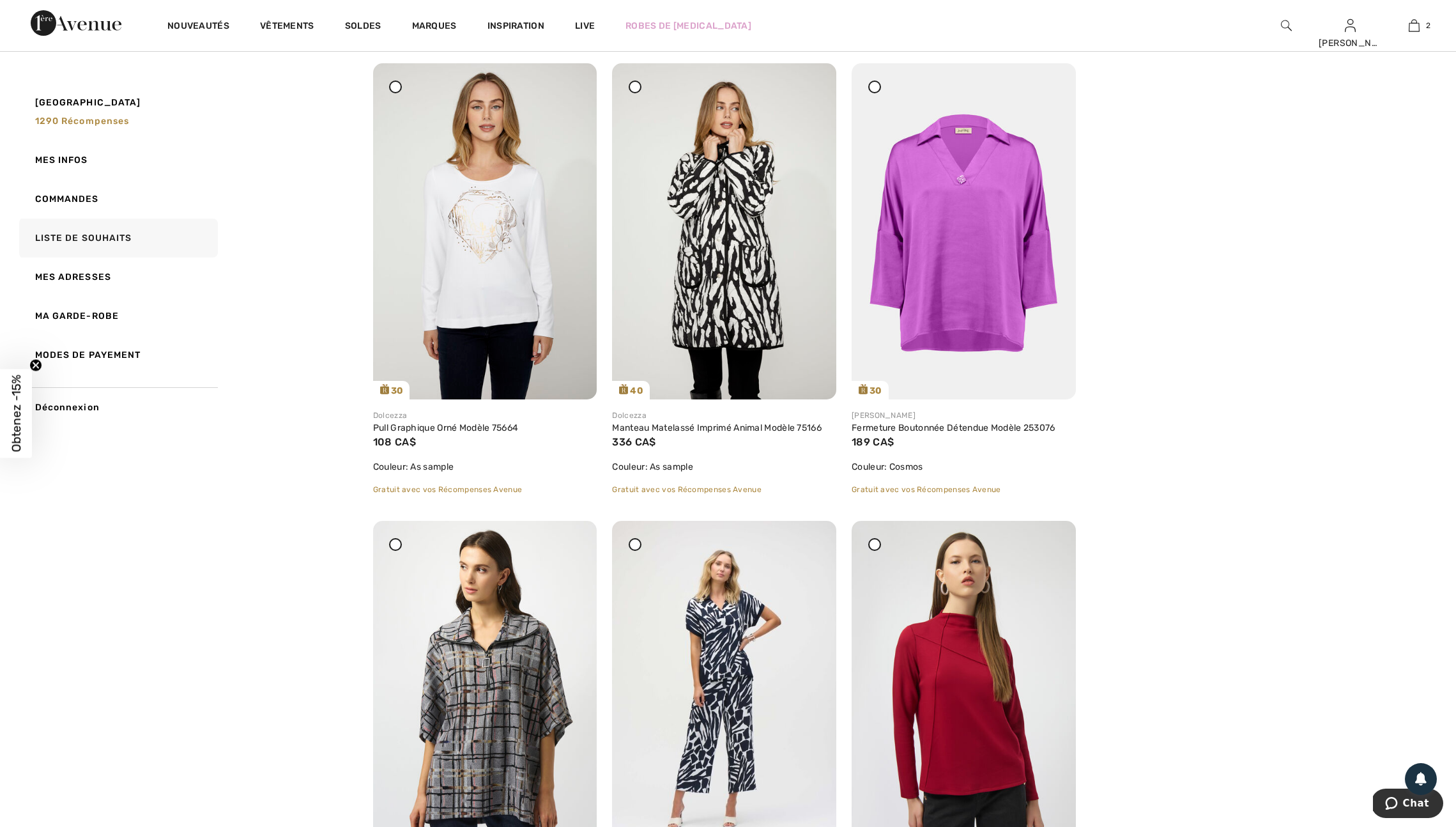
scroll to position [1541, 0]
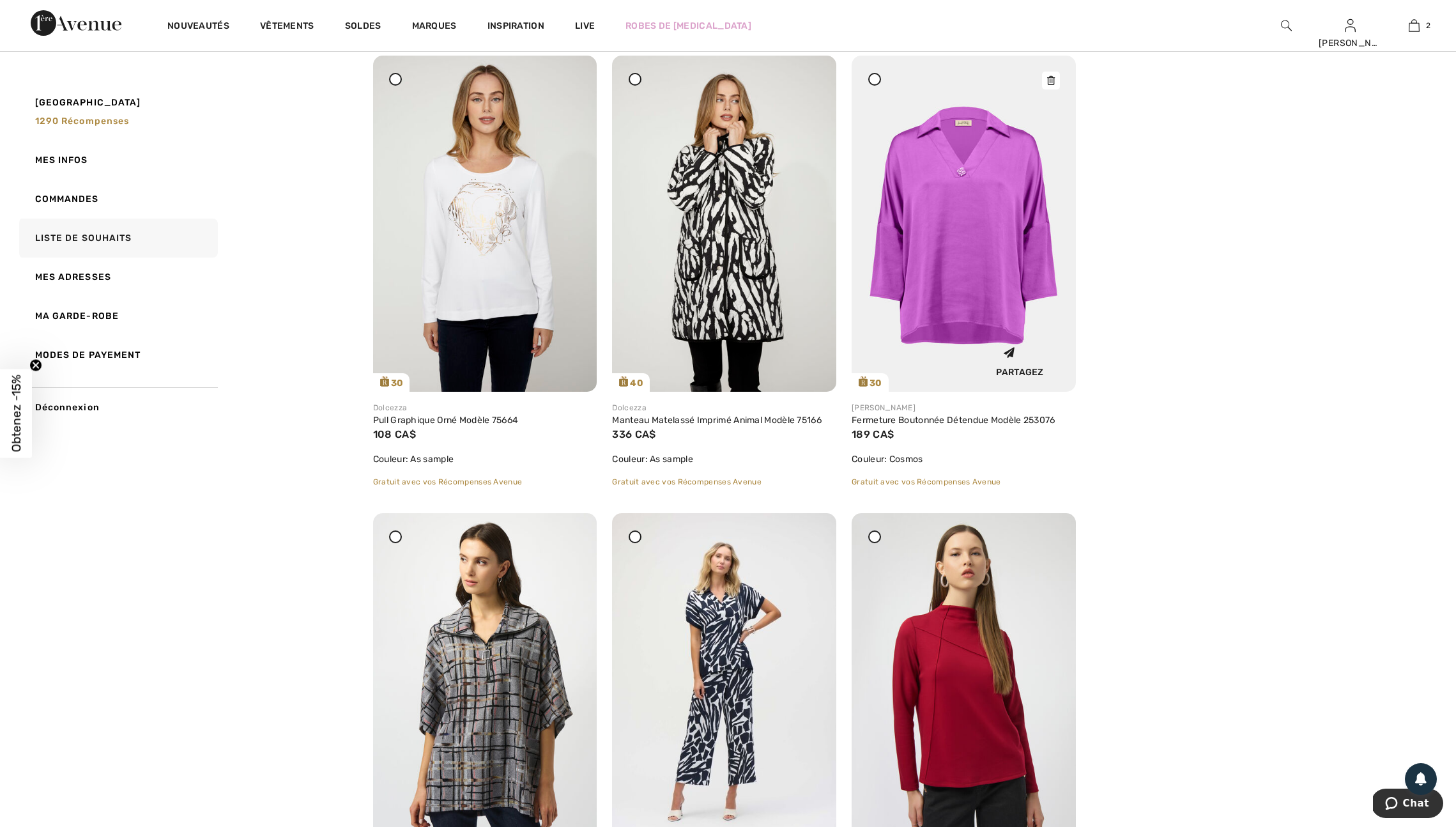
click at [1051, 85] on icon at bounding box center [1051, 81] width 8 height 9
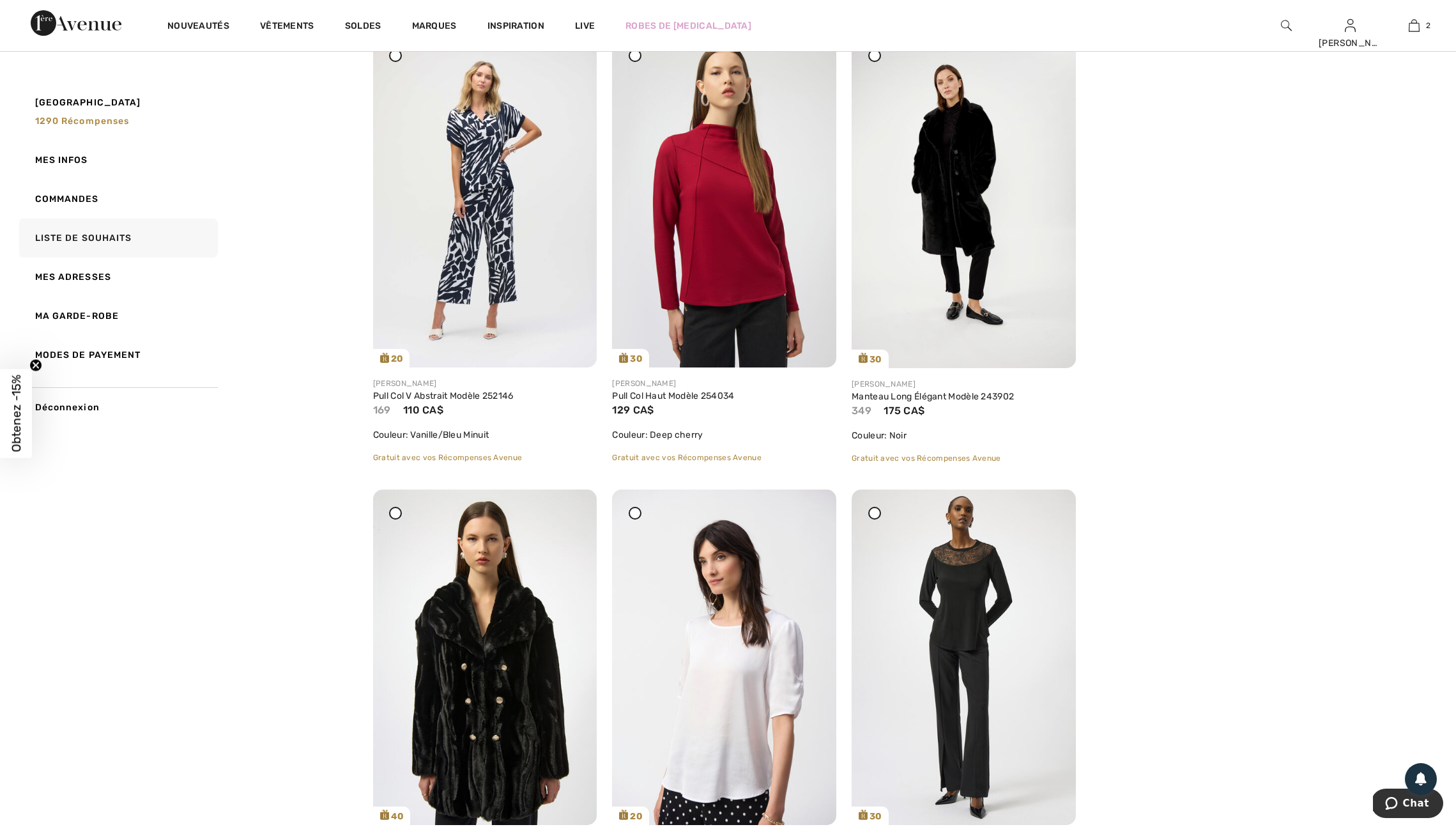
scroll to position [2023, 0]
click at [888, 305] on img at bounding box center [963, 199] width 224 height 336
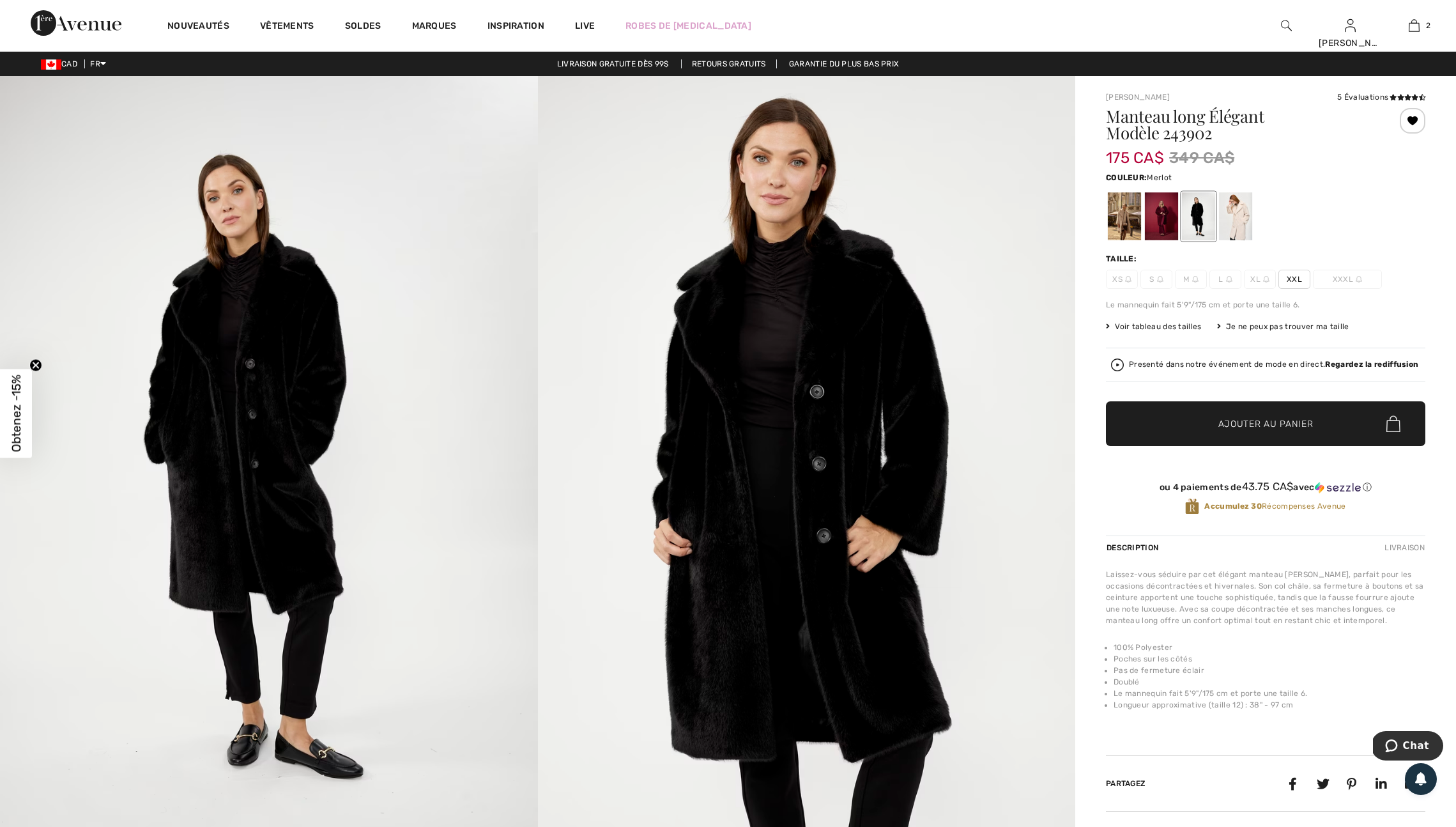
click at [1173, 227] on div at bounding box center [1161, 216] width 33 height 48
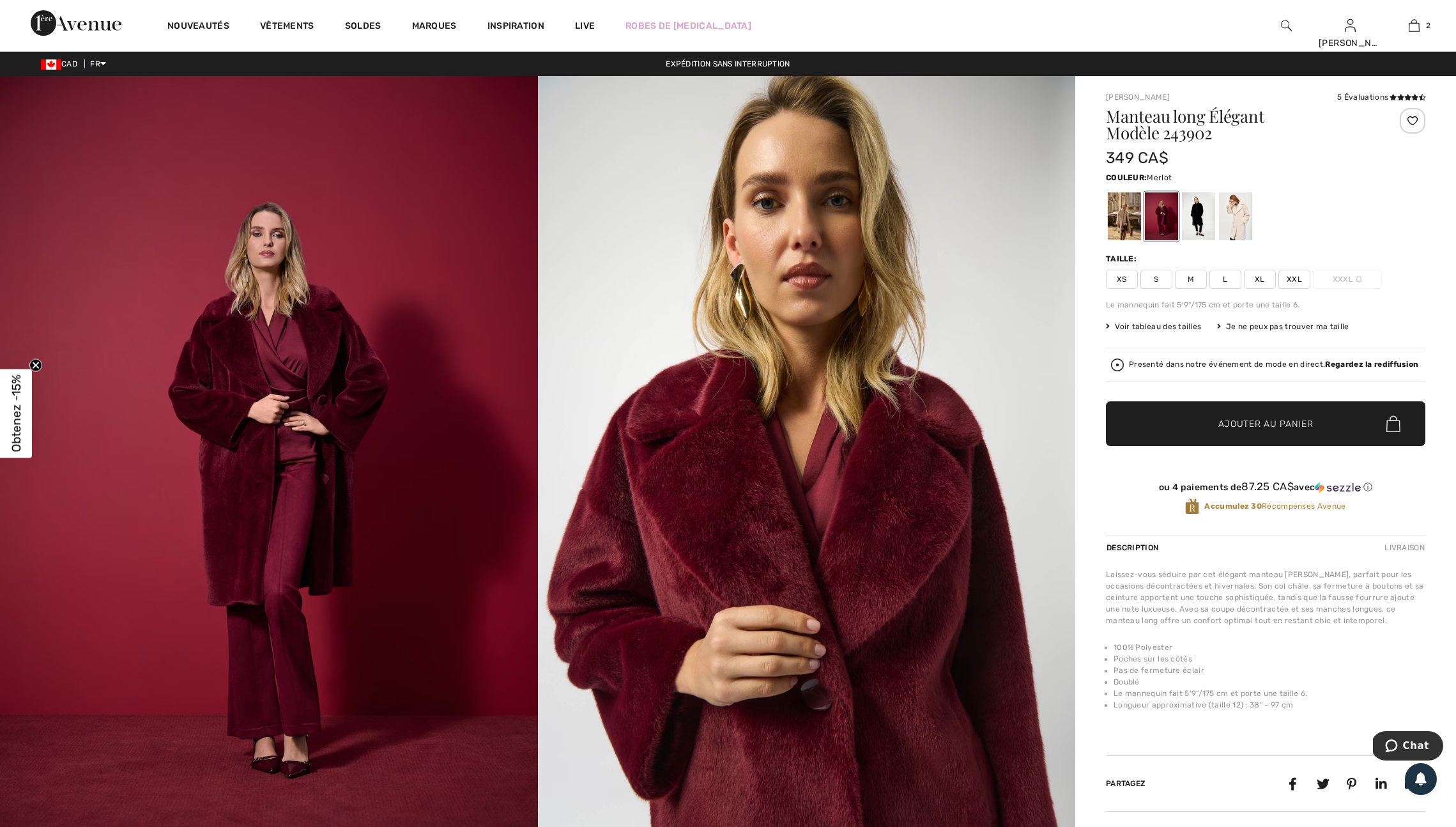
click at [1402, 122] on div at bounding box center [1412, 120] width 25 height 25
click at [1408, 124] on div at bounding box center [1412, 120] width 25 height 25
click at [1037, 339] on img at bounding box center [806, 479] width 538 height 806
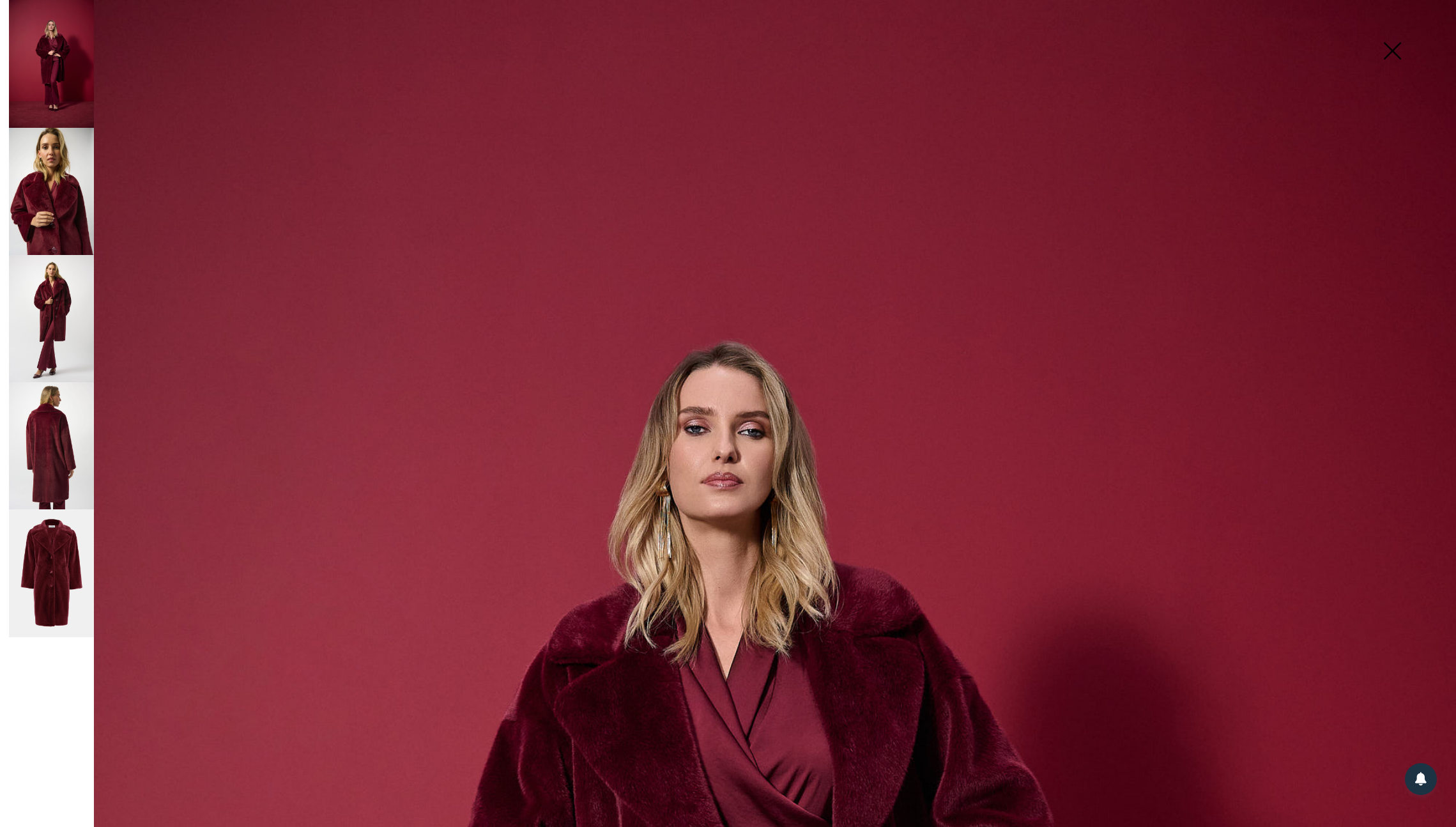
click at [1390, 48] on img at bounding box center [1392, 51] width 64 height 66
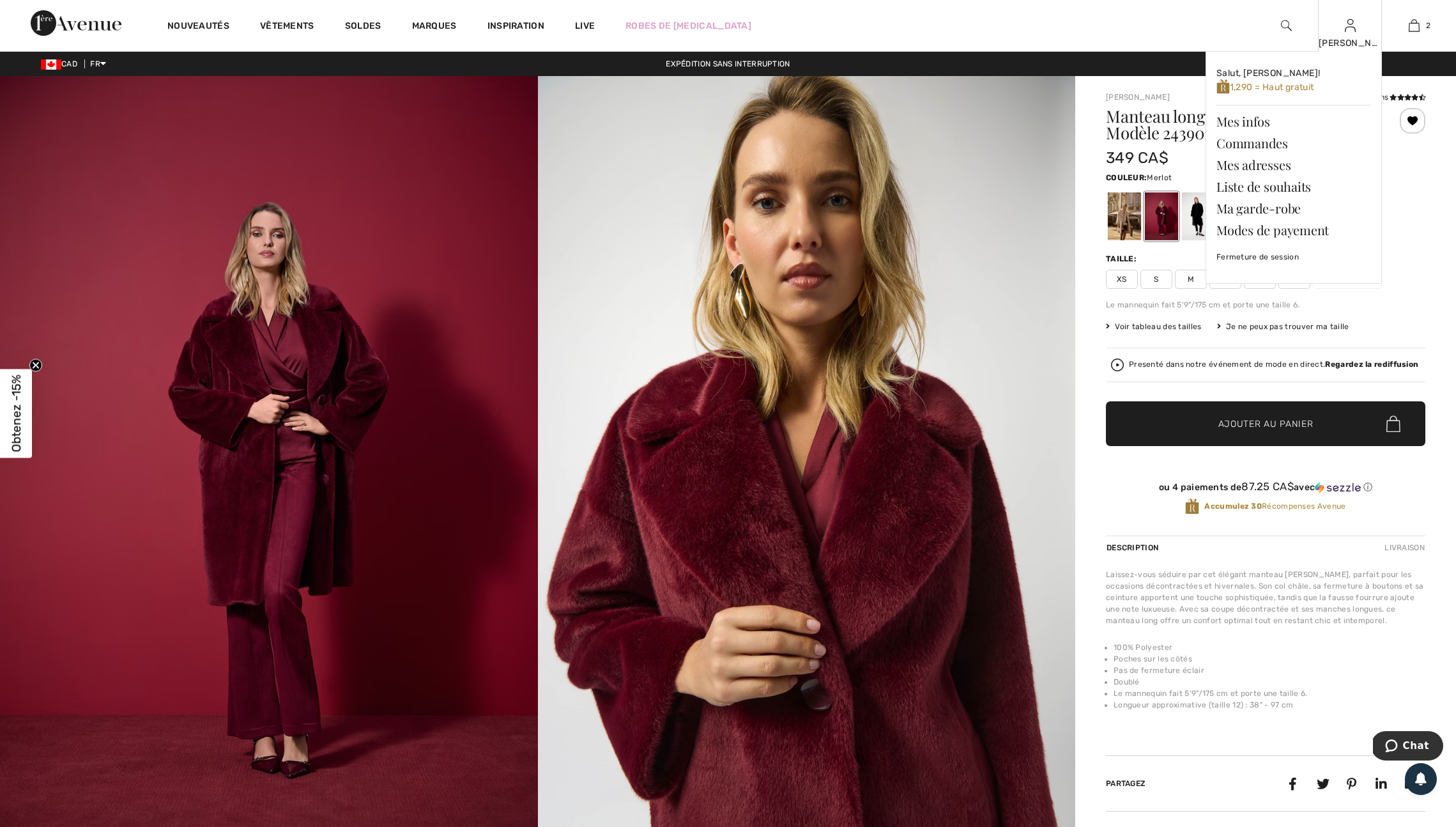
click at [1345, 26] on img at bounding box center [1350, 25] width 11 height 16
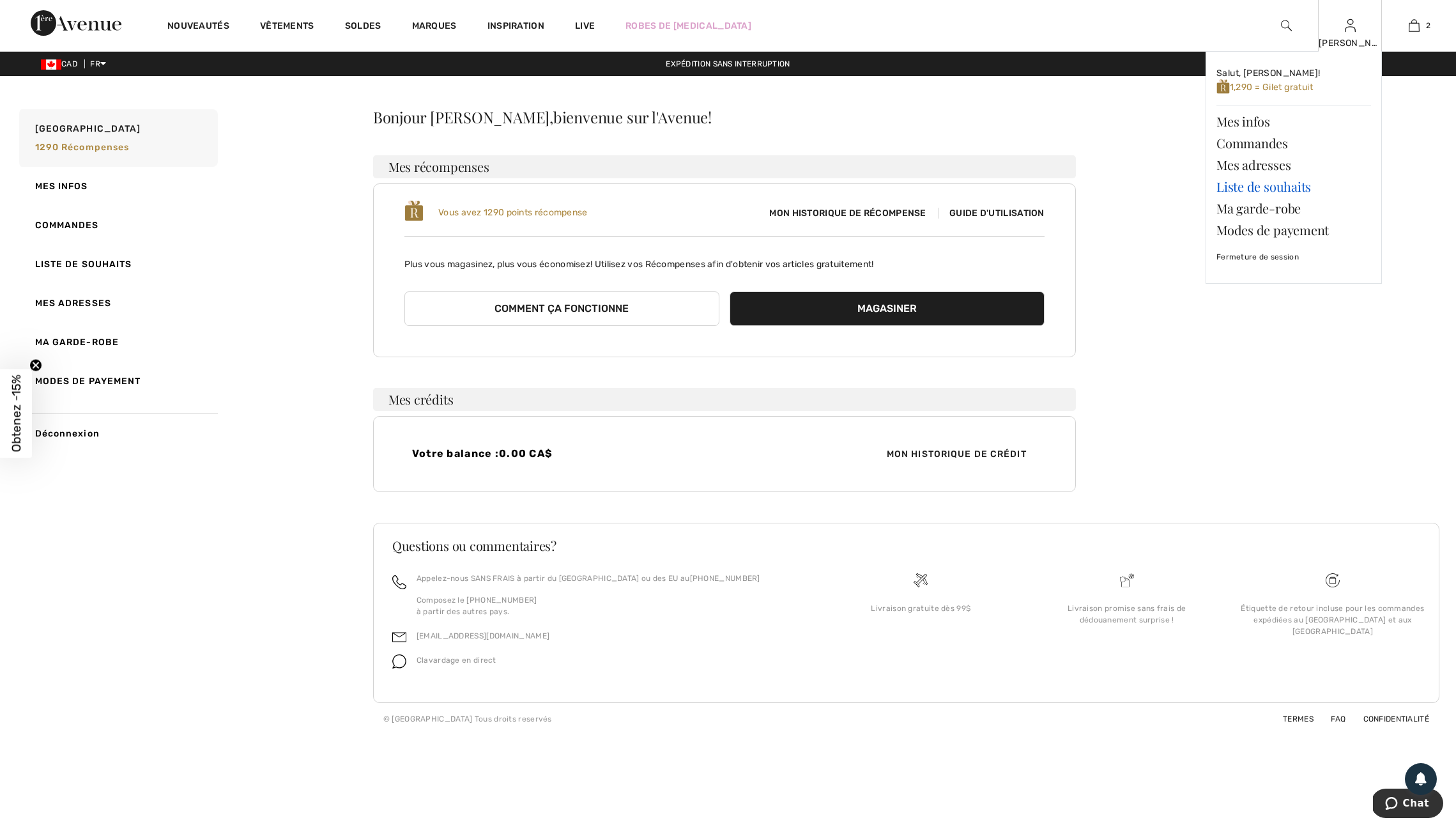
click at [1267, 190] on link "Liste de souhaits" at bounding box center [1294, 186] width 155 height 21
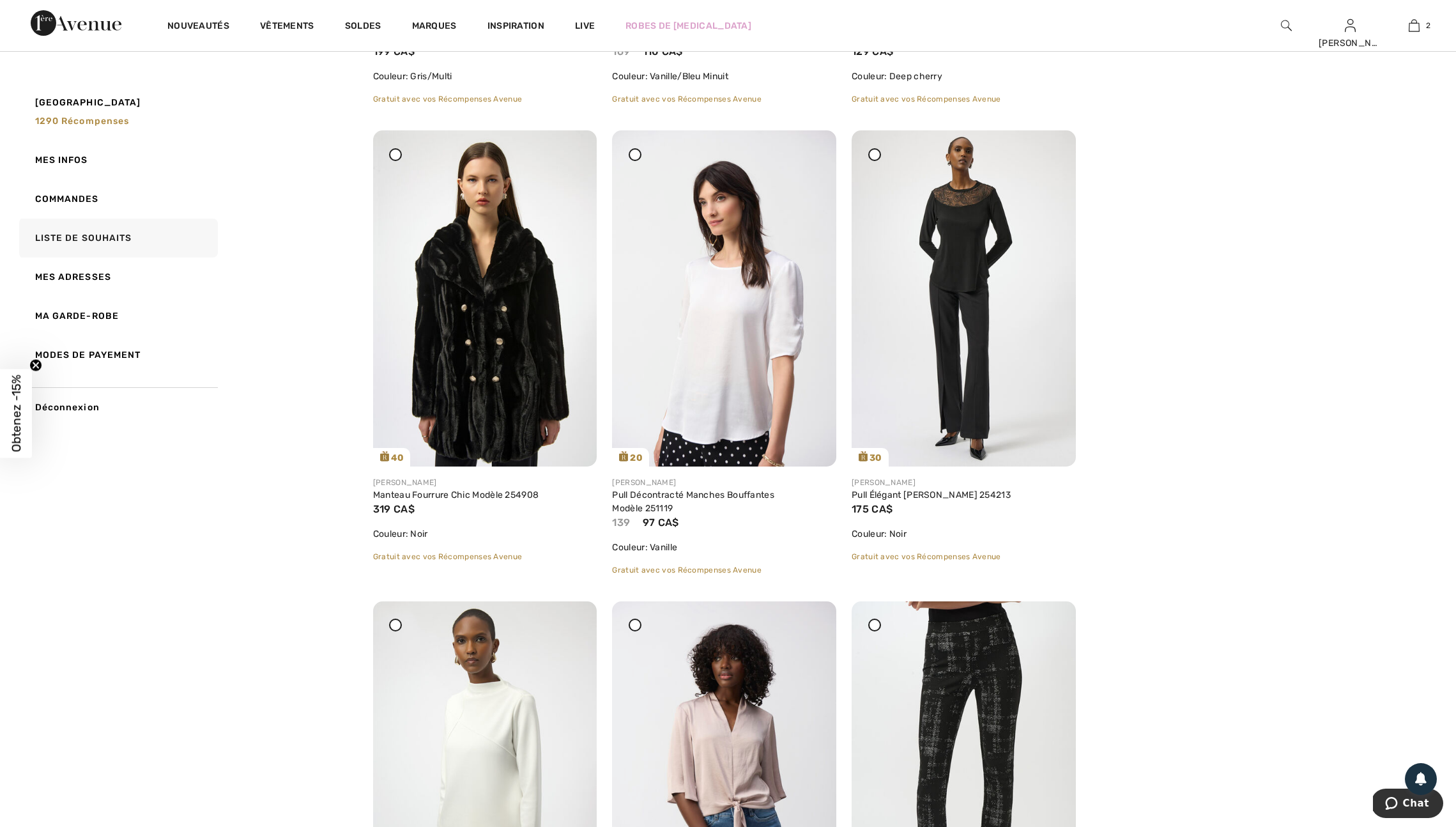
scroll to position [2382, 0]
click at [814, 158] on icon at bounding box center [812, 154] width 8 height 9
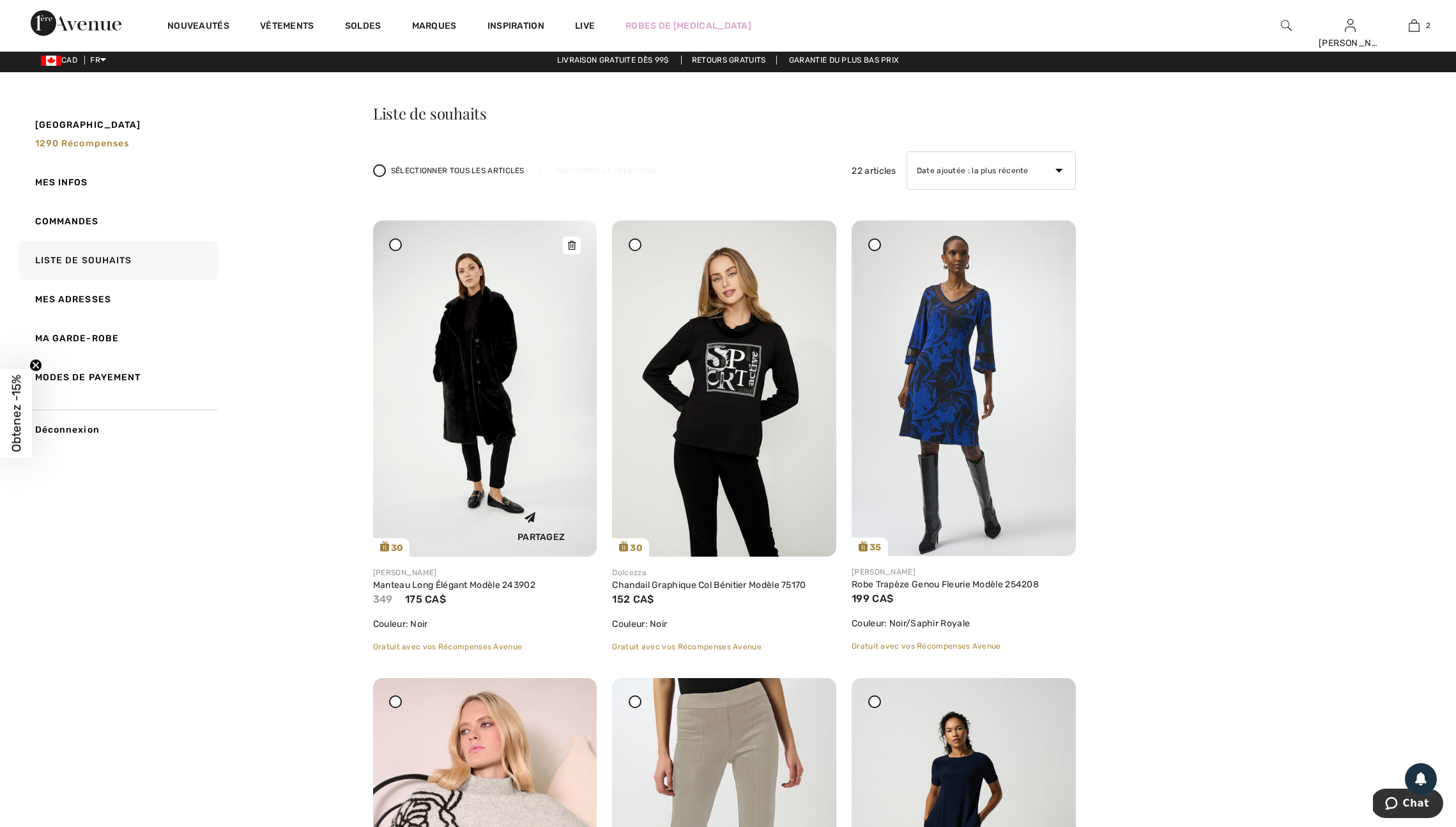
scroll to position [8, 0]
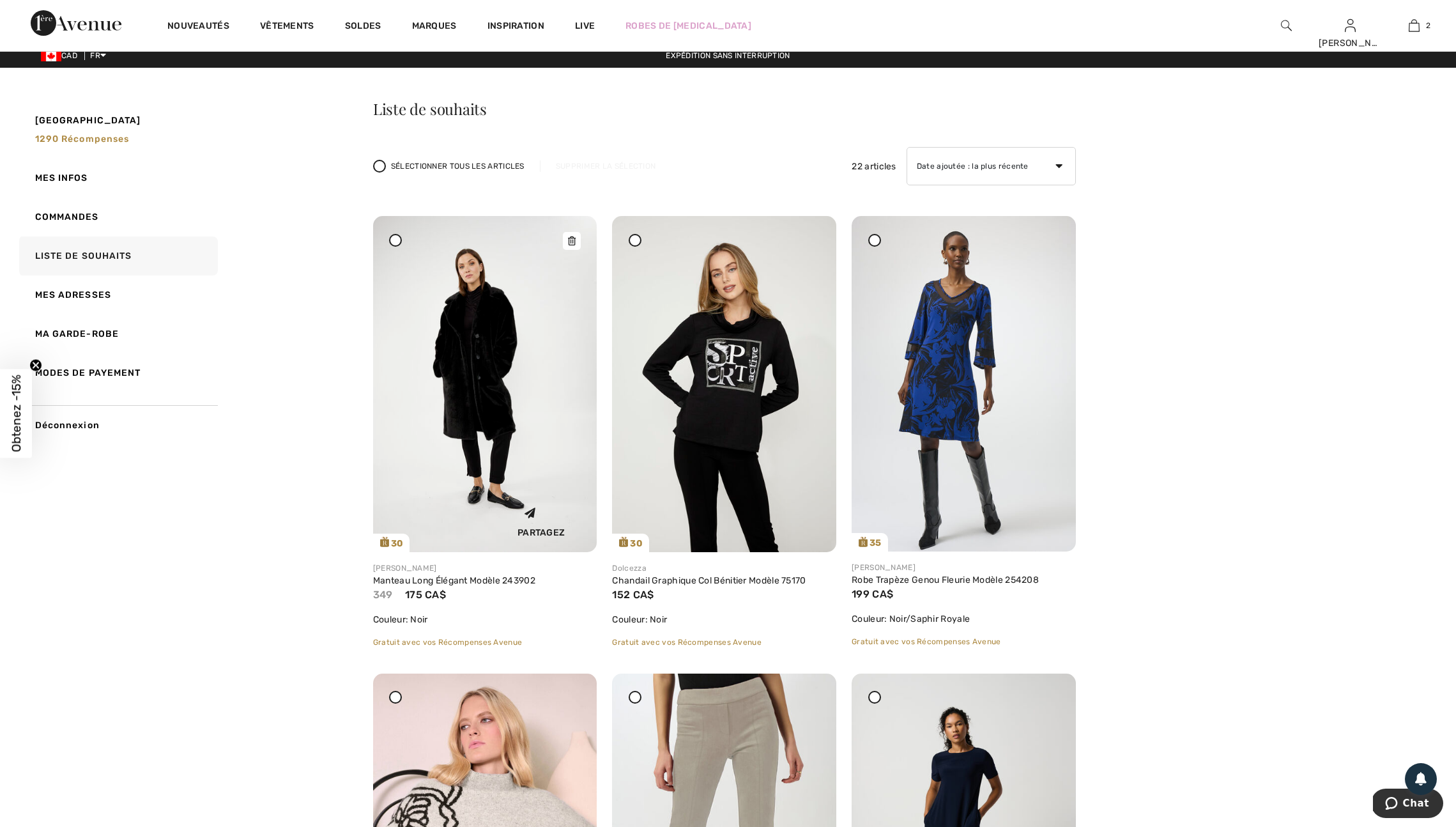
click at [491, 364] on img at bounding box center [485, 384] width 224 height 336
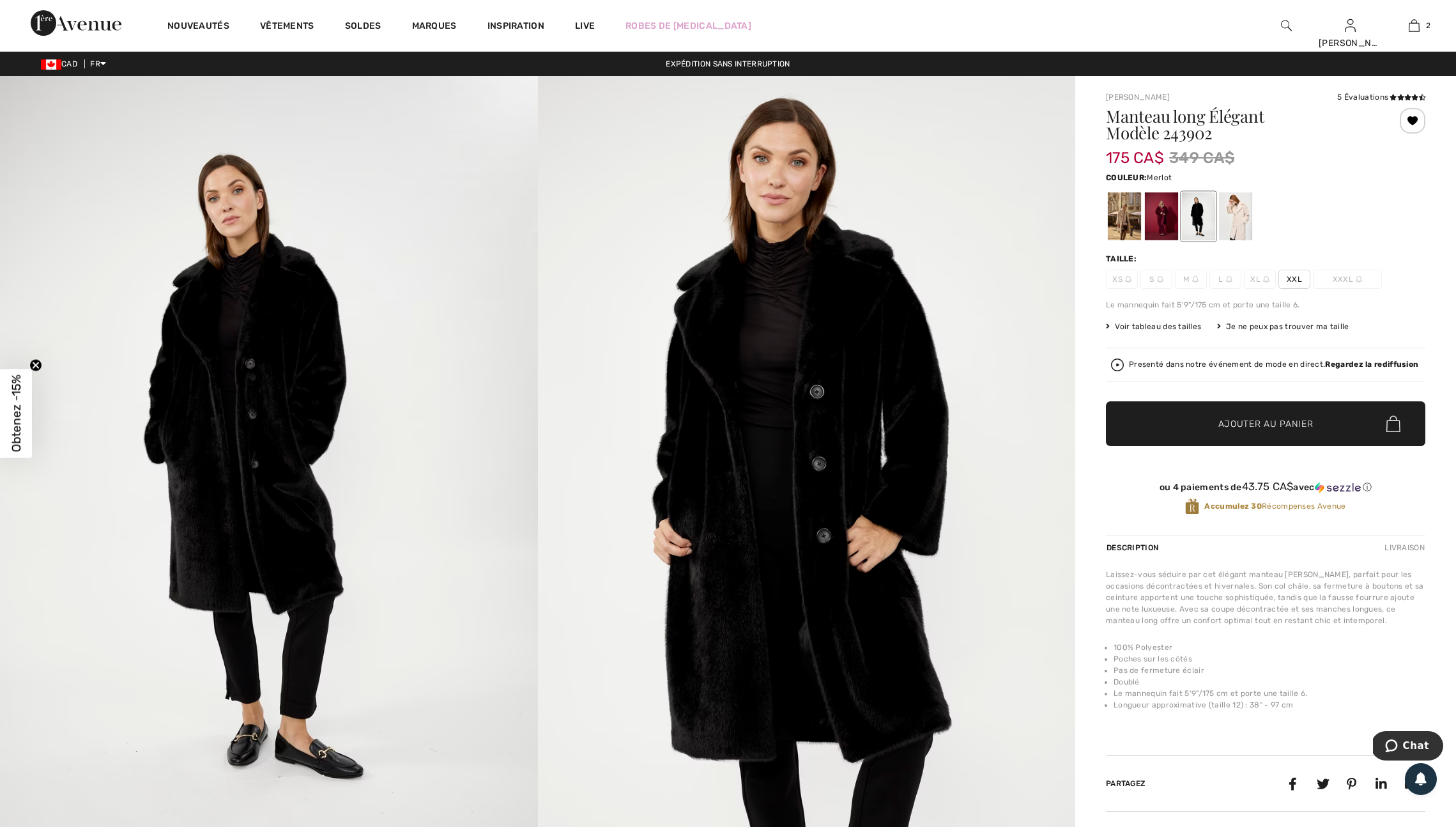
click at [1170, 223] on div at bounding box center [1161, 216] width 33 height 48
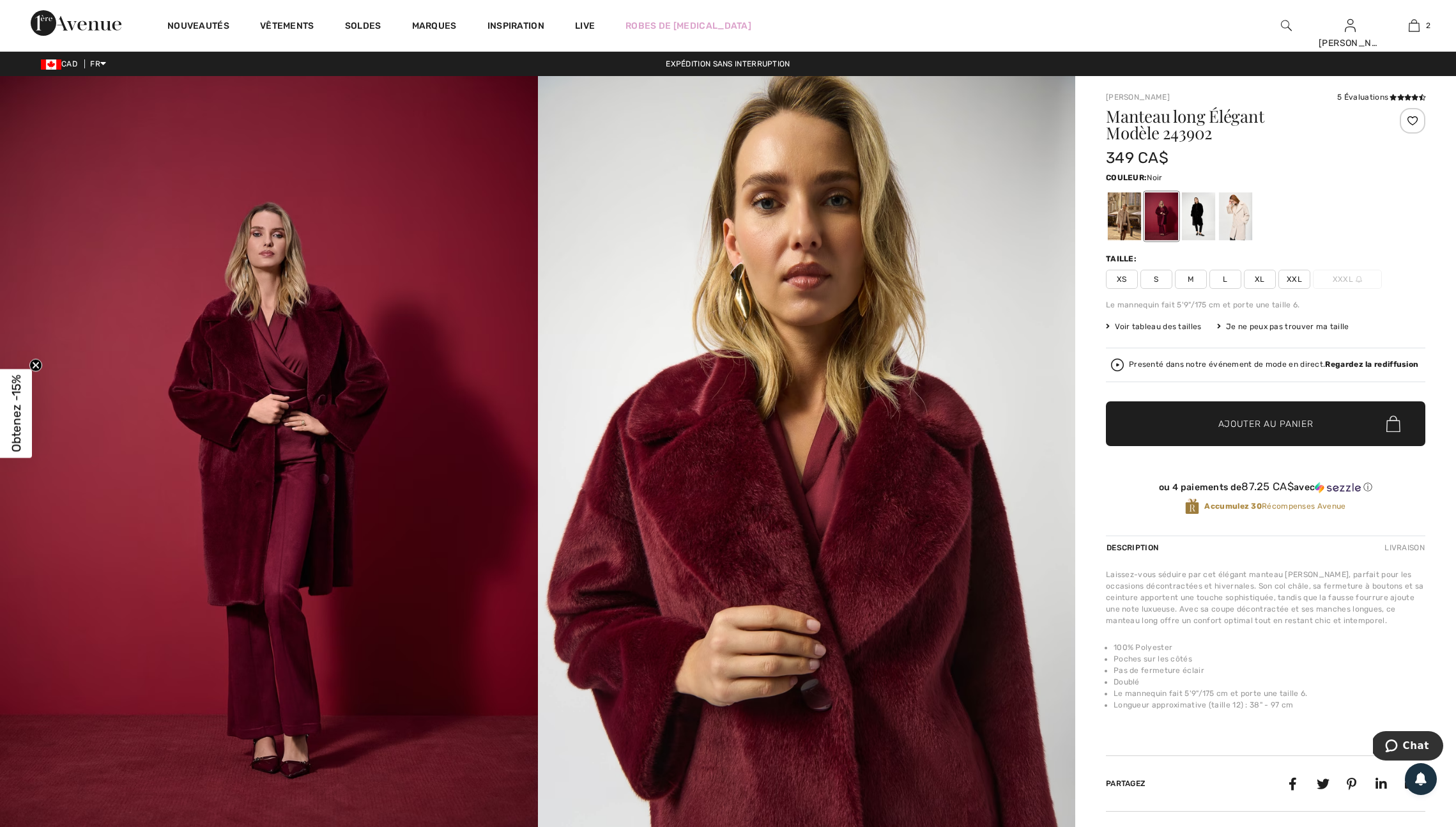
click at [1206, 224] on div at bounding box center [1198, 216] width 33 height 48
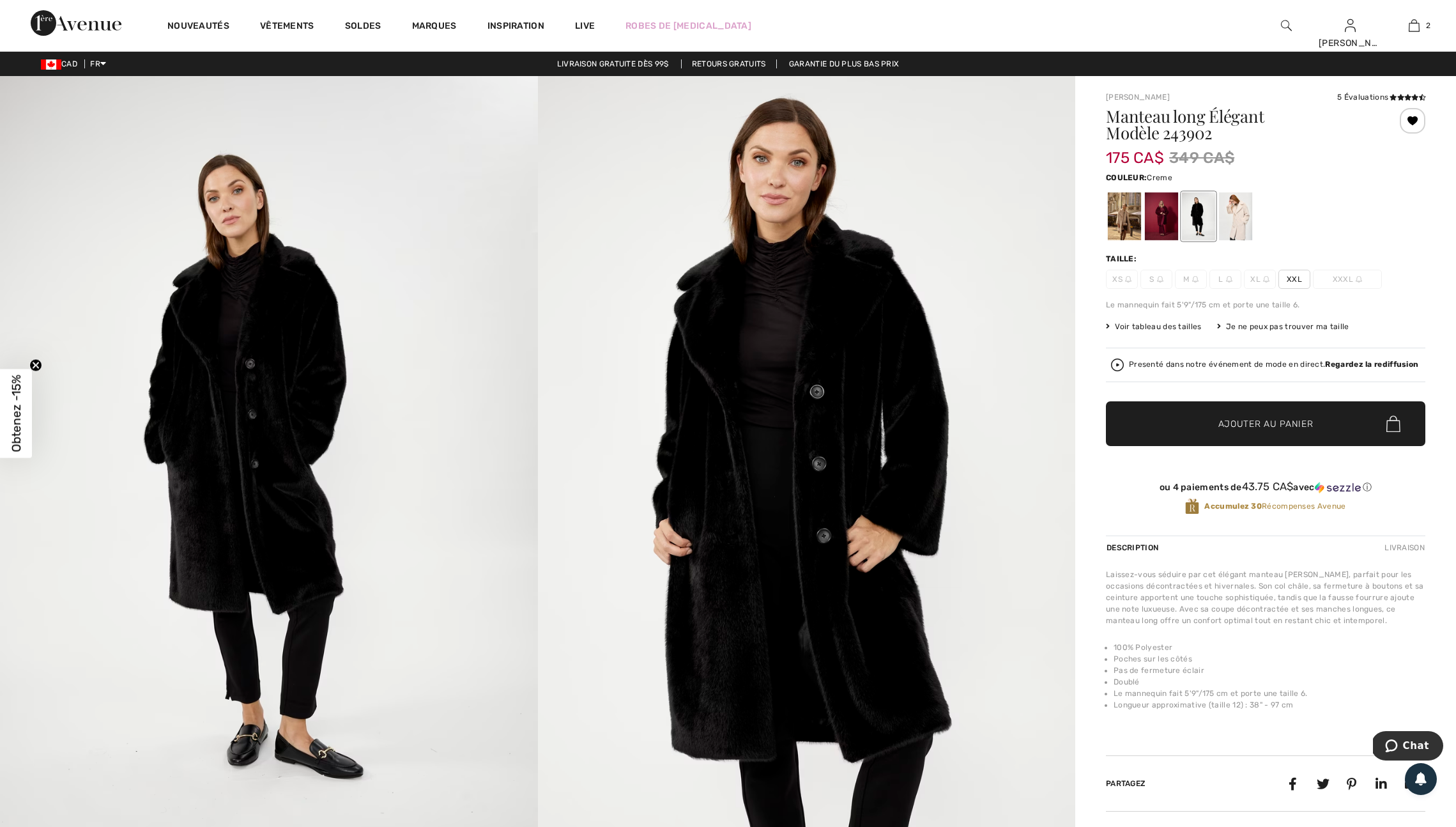
click at [1245, 229] on div at bounding box center [1235, 216] width 33 height 48
